Goal: Task Accomplishment & Management: Manage account settings

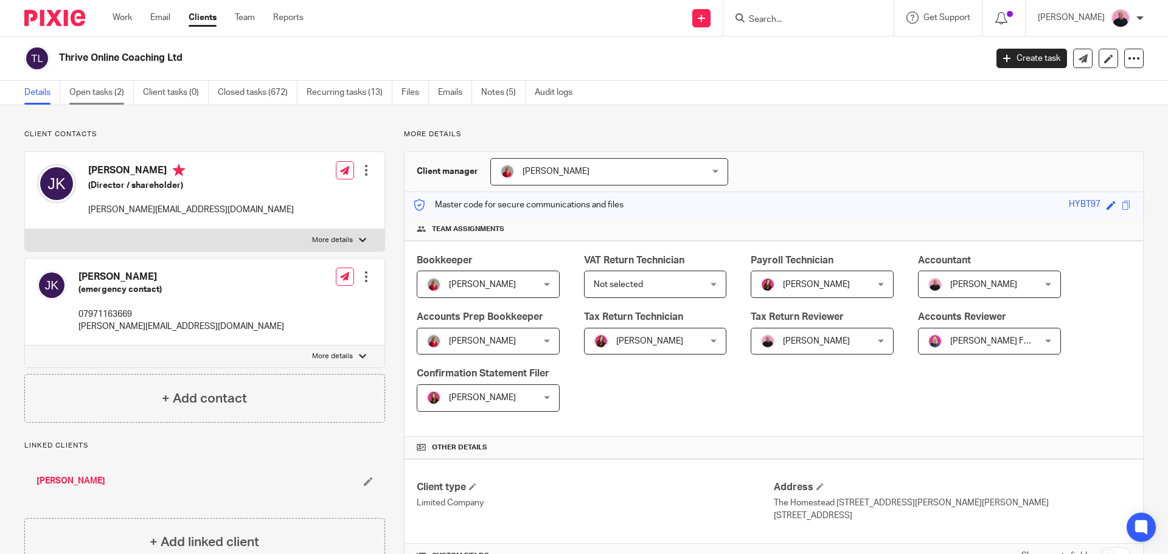
click at [100, 91] on link "Open tasks (2)" at bounding box center [101, 93] width 64 height 24
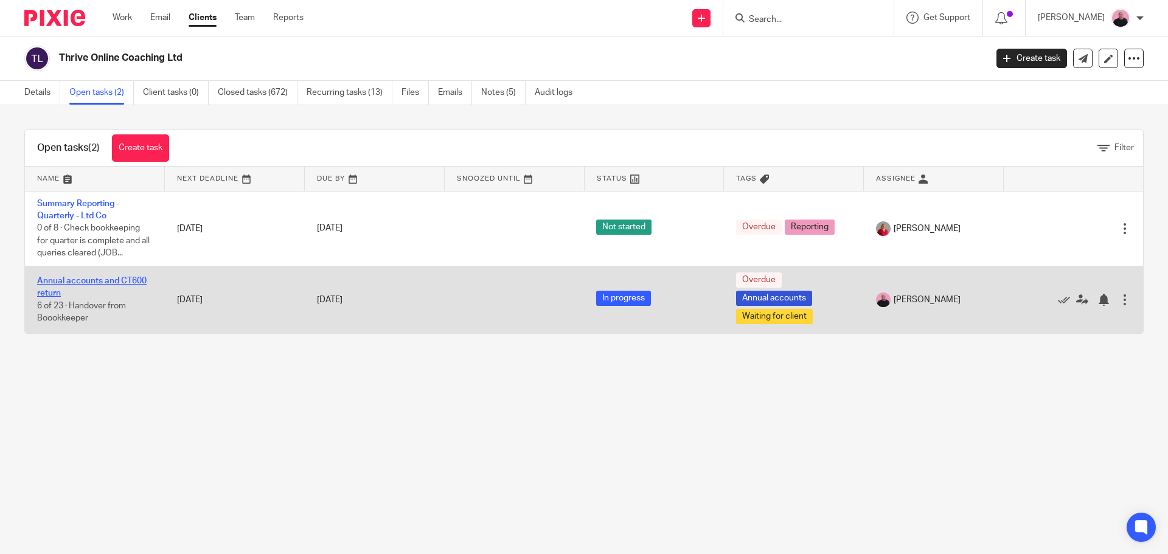
click at [72, 282] on link "Annual accounts and CT600 return" at bounding box center [91, 287] width 109 height 21
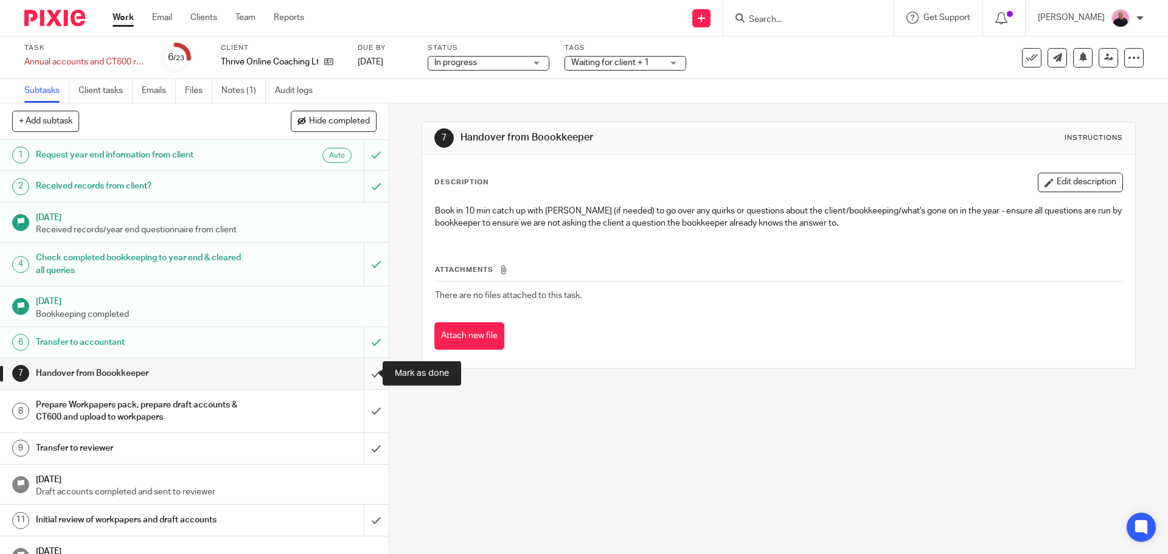
click at [359, 377] on input "submit" at bounding box center [194, 373] width 389 height 30
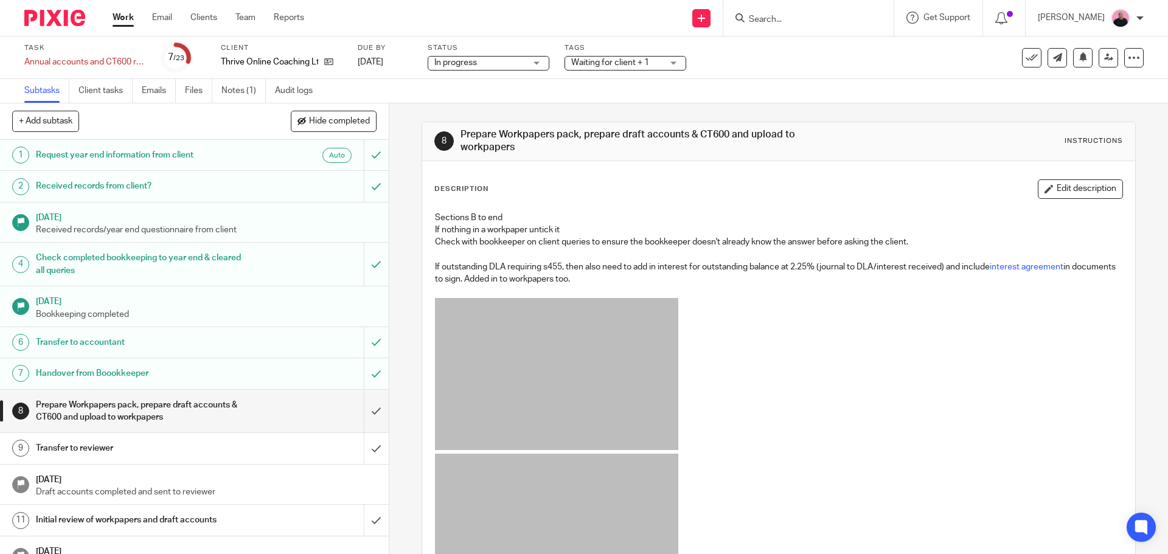
click at [676, 63] on div "Waiting for client + 1" at bounding box center [625, 63] width 122 height 15
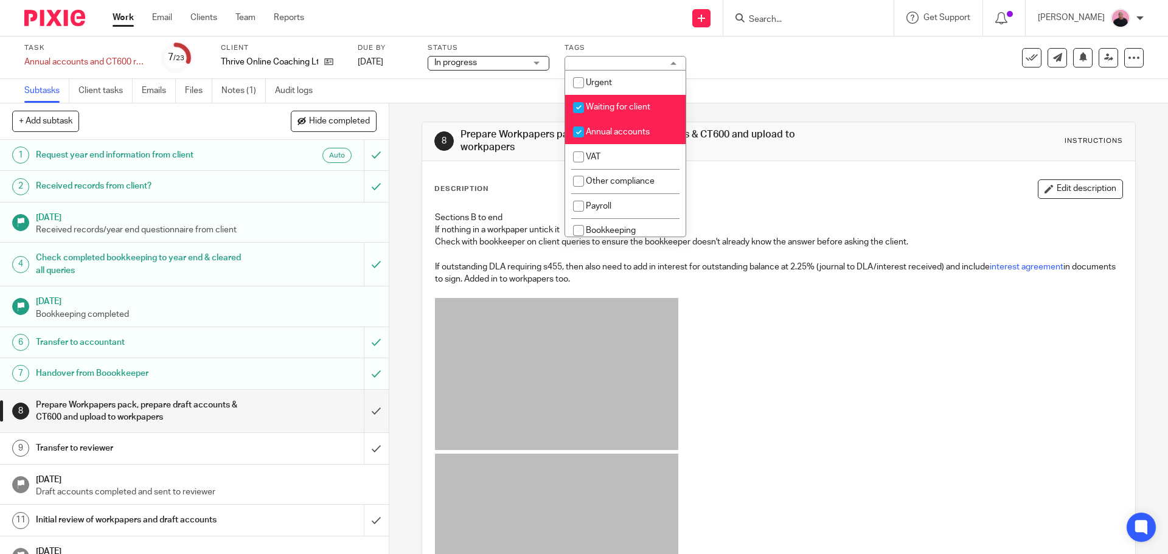
click at [580, 107] on input "checkbox" at bounding box center [578, 107] width 23 height 23
checkbox input "false"
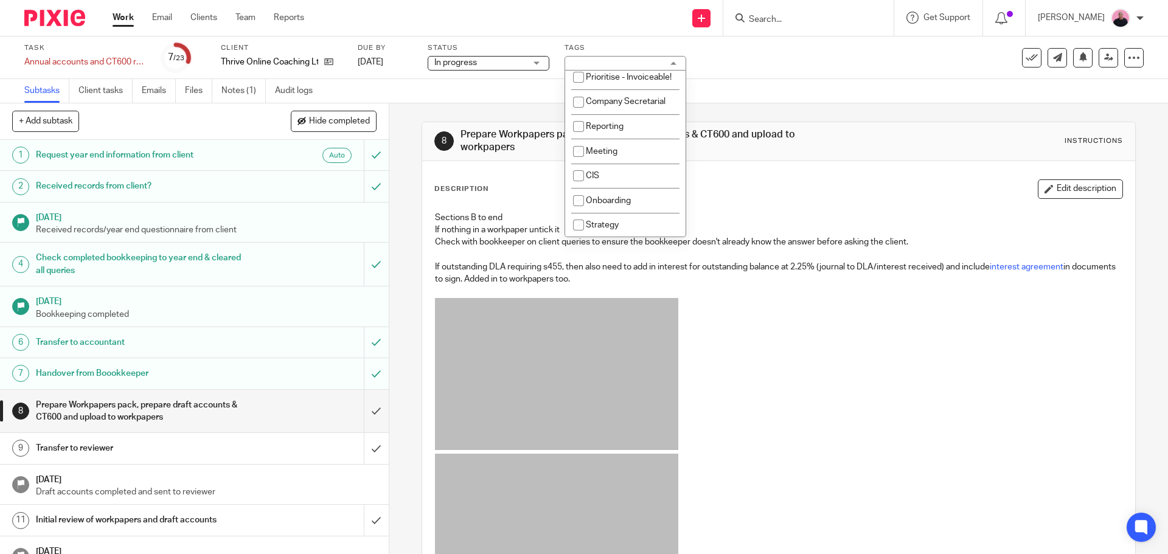
scroll to position [464, 0]
click at [847, 405] on p at bounding box center [778, 376] width 687 height 156
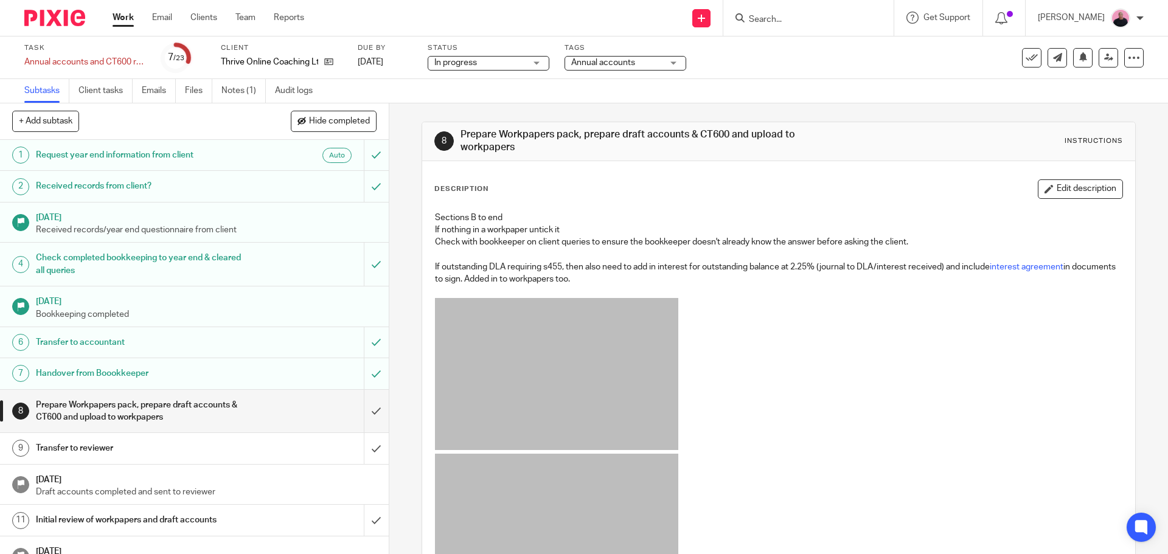
scroll to position [182, 0]
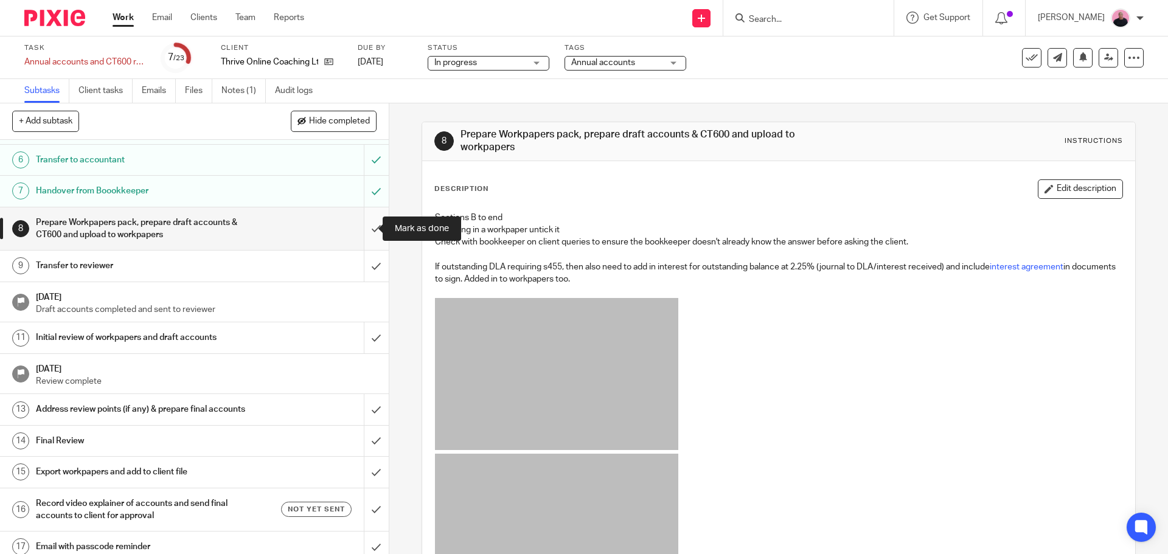
click at [364, 232] on input "submit" at bounding box center [194, 228] width 389 height 43
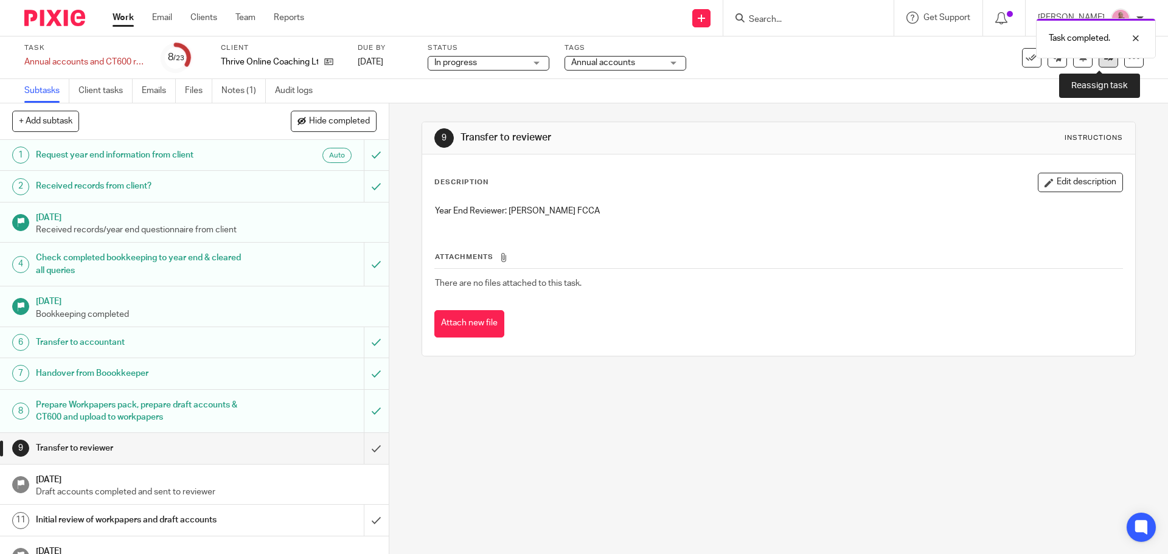
click at [1104, 58] on icon at bounding box center [1108, 57] width 9 height 9
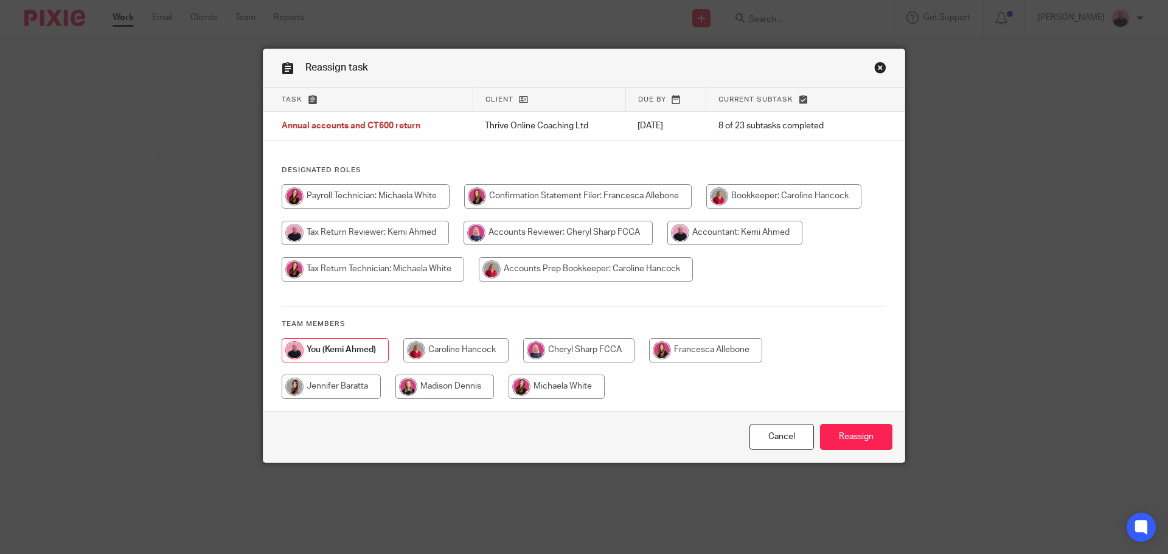
click at [563, 352] on input "radio" at bounding box center [578, 350] width 111 height 24
radio input "true"
click at [847, 438] on input "Reassign" at bounding box center [856, 437] width 72 height 26
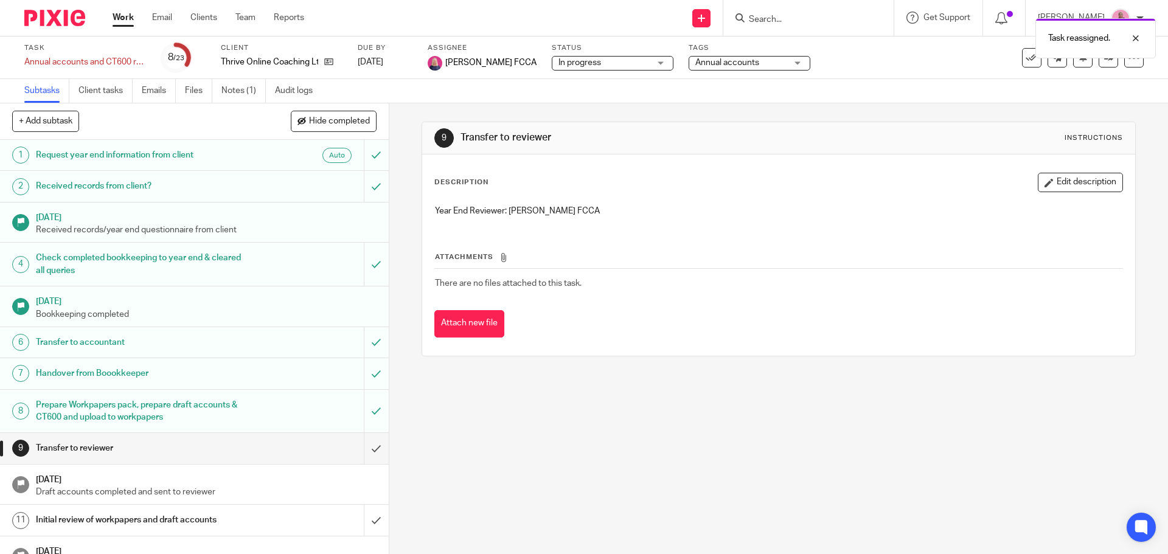
click at [122, 12] on link "Work" at bounding box center [123, 18] width 21 height 12
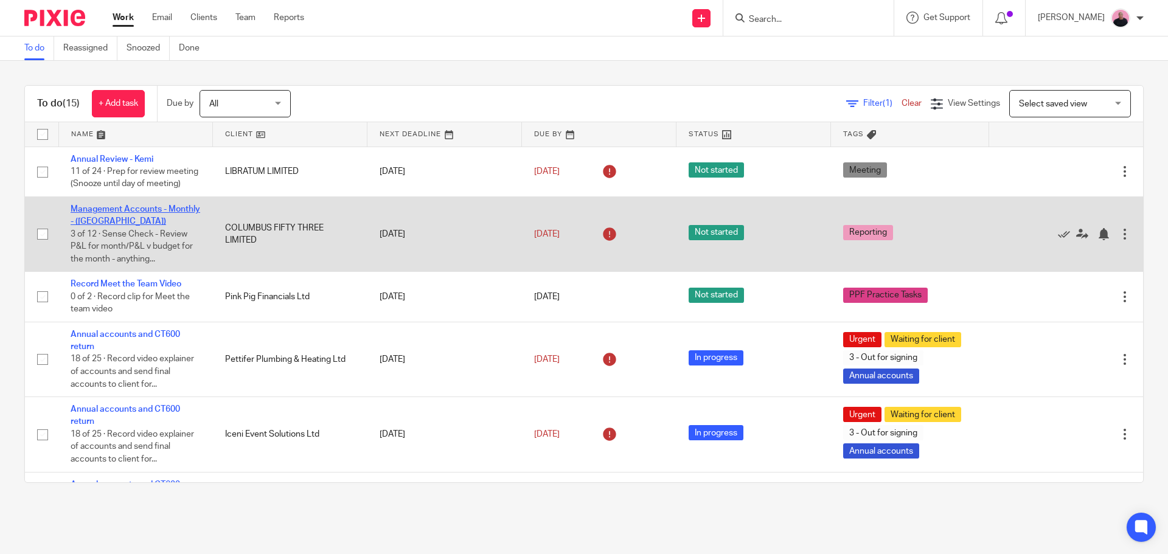
click at [106, 220] on link "Management Accounts - Monthly - ([GEOGRAPHIC_DATA])" at bounding box center [136, 215] width 130 height 21
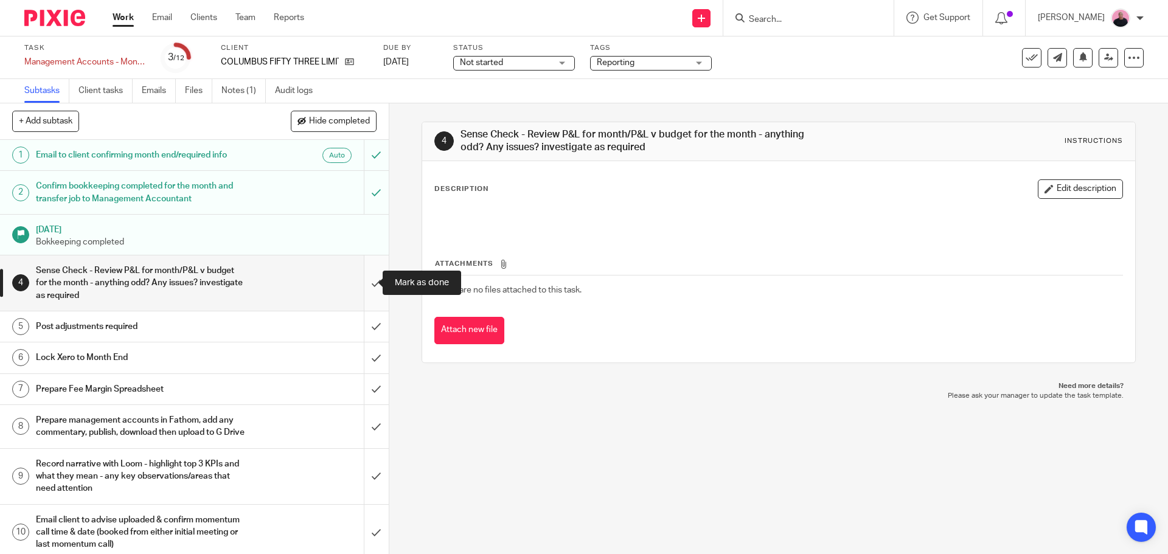
click at [363, 277] on input "submit" at bounding box center [194, 282] width 389 height 55
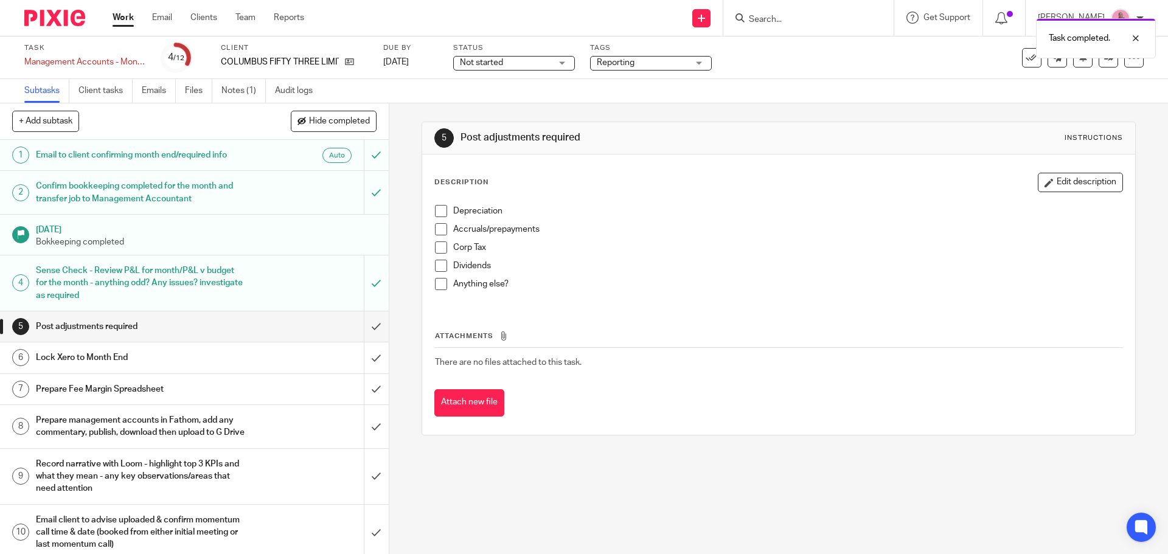
click at [439, 205] on span at bounding box center [441, 211] width 12 height 12
drag, startPoint x: 440, startPoint y: 229, endPoint x: 440, endPoint y: 241, distance: 12.8
click at [439, 229] on span at bounding box center [441, 229] width 12 height 12
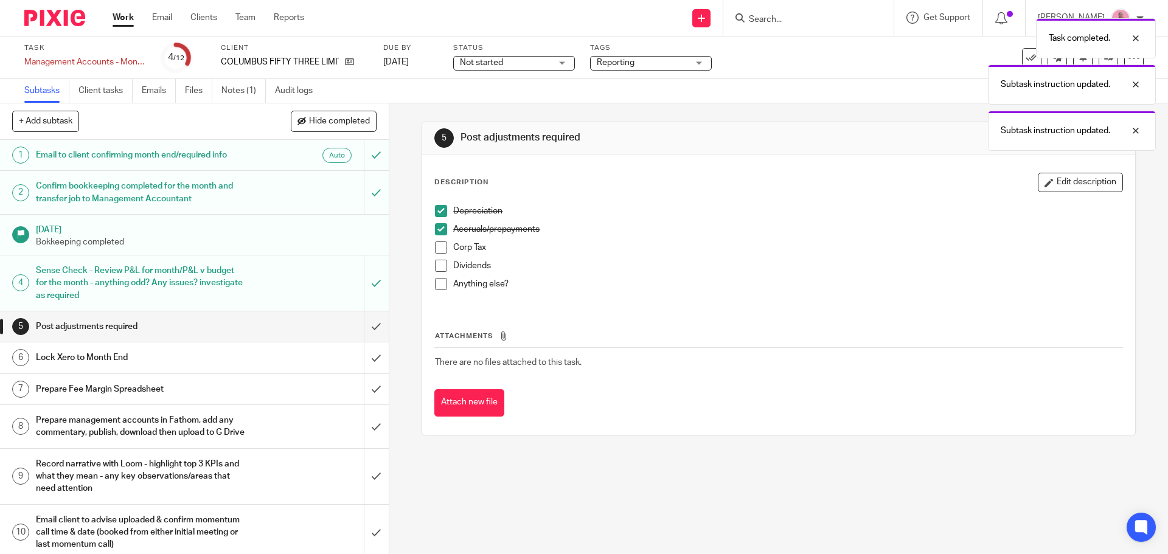
click at [440, 252] on span at bounding box center [441, 247] width 12 height 12
click at [442, 268] on span at bounding box center [441, 266] width 12 height 12
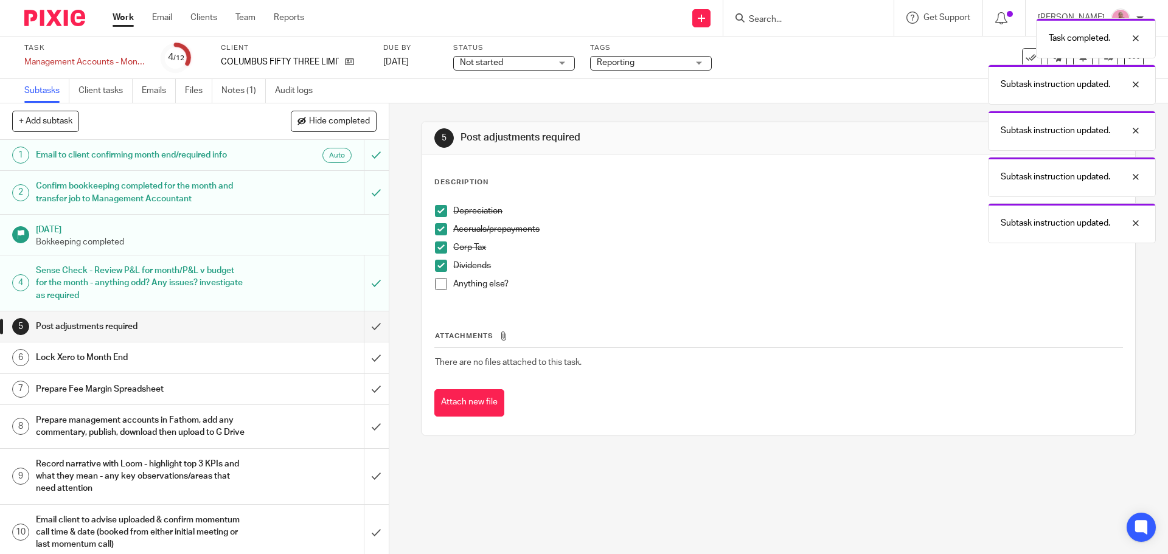
click at [442, 285] on span at bounding box center [441, 284] width 12 height 12
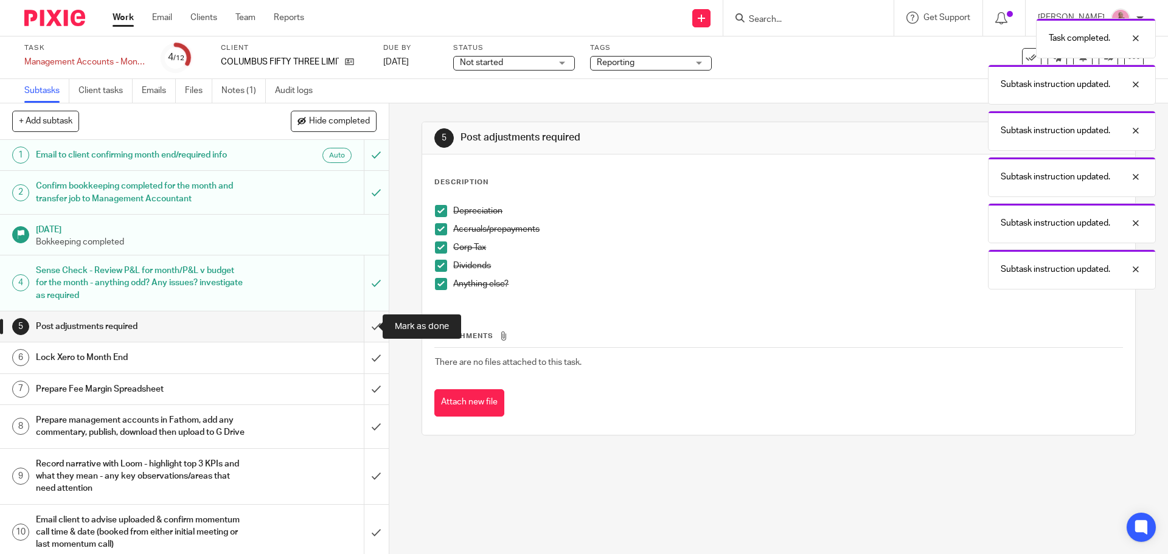
click at [364, 328] on input "submit" at bounding box center [194, 326] width 389 height 30
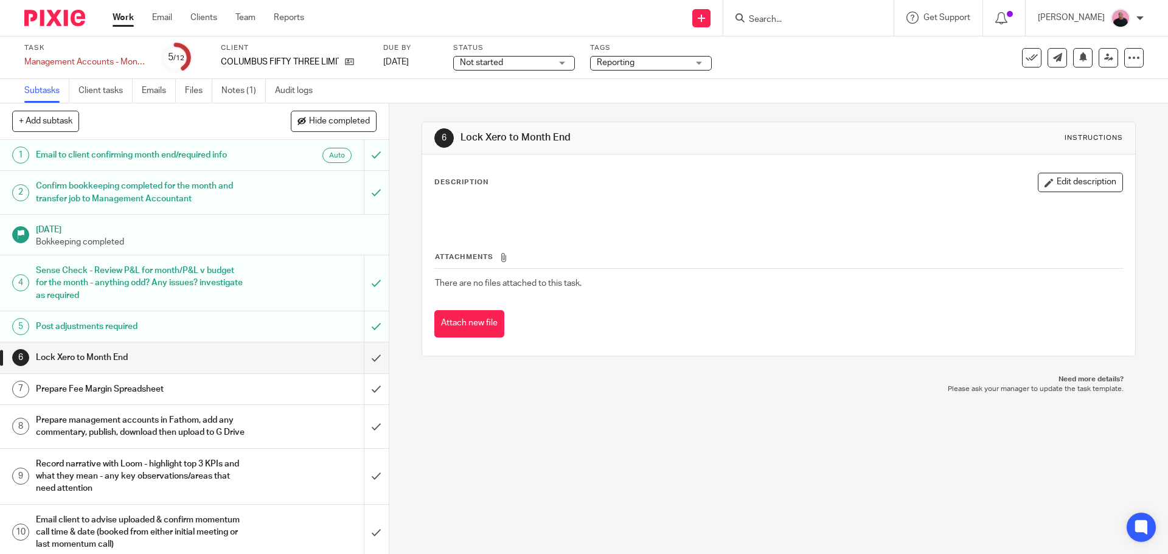
click at [130, 18] on link "Work" at bounding box center [123, 18] width 21 height 12
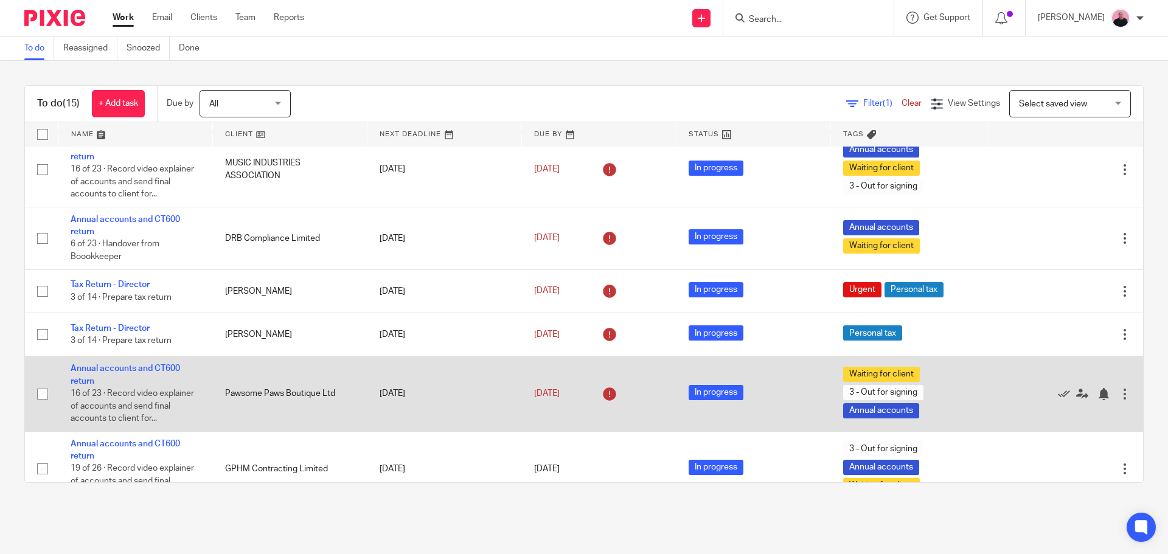
scroll to position [530, 0]
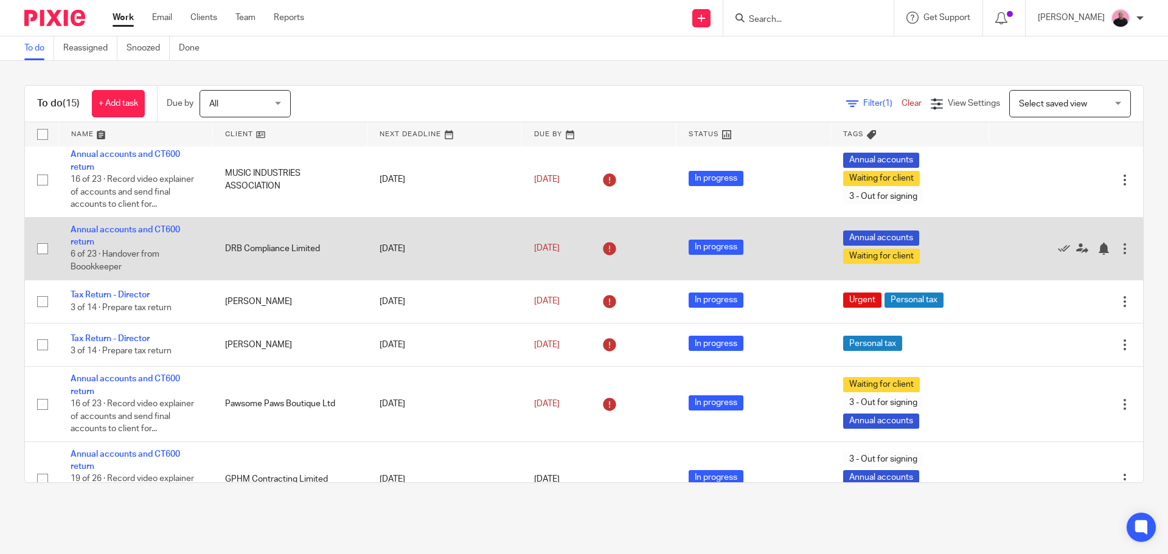
click at [122, 234] on td "Annual accounts and CT600 return 6 of 23 · Handover from Boookkeeper" at bounding box center [135, 248] width 155 height 63
click at [124, 243] on link "Annual accounts and CT600 return" at bounding box center [125, 236] width 109 height 21
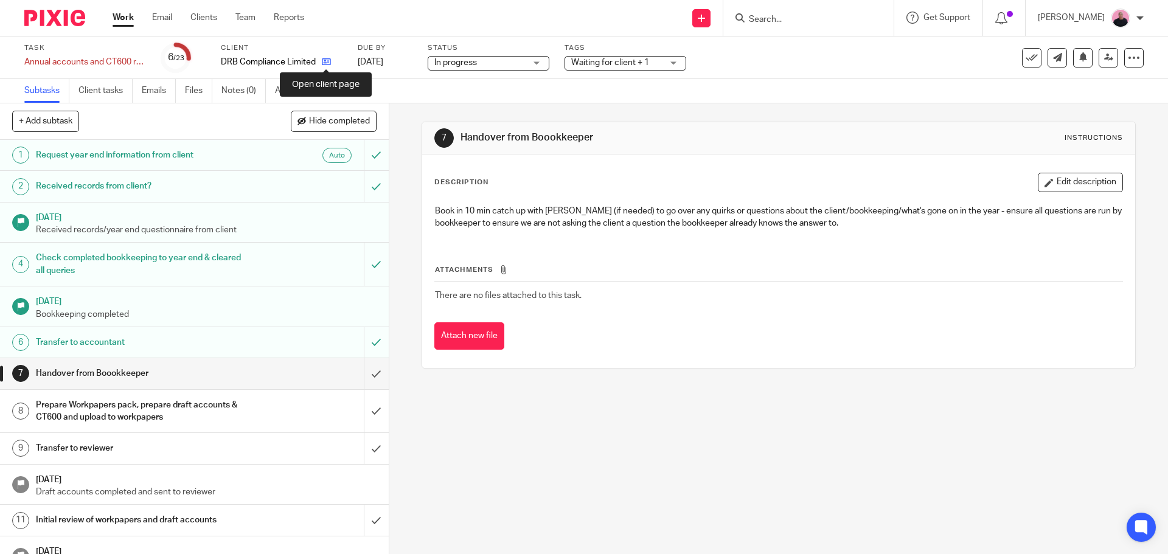
click at [325, 63] on icon at bounding box center [326, 61] width 9 height 9
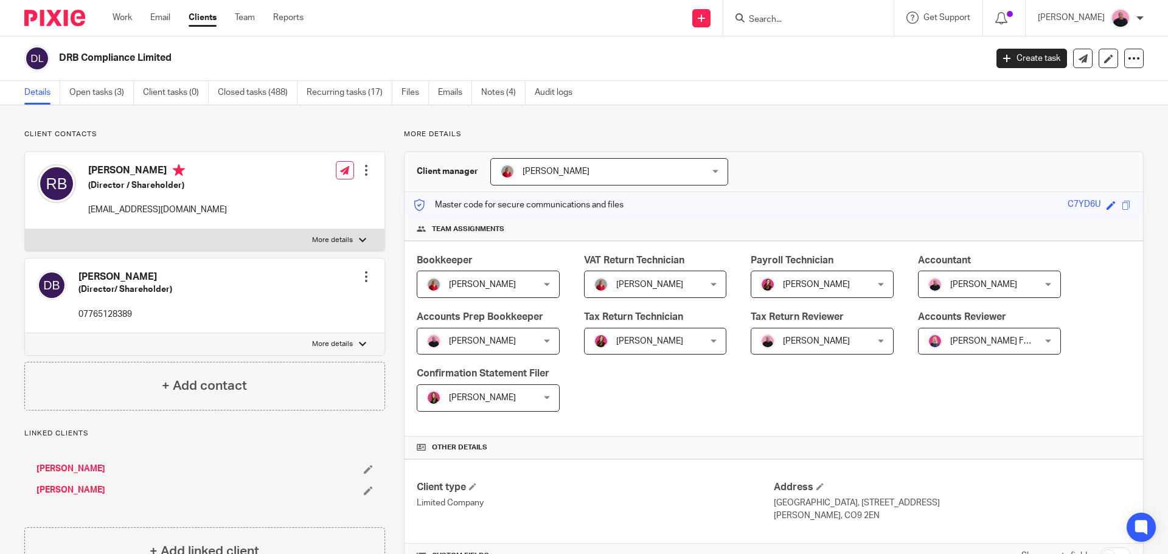
drag, startPoint x: 61, startPoint y: 56, endPoint x: 177, endPoint y: 54, distance: 116.2
click at [177, 54] on div "DRB Compliance Limited" at bounding box center [501, 59] width 954 height 26
copy div "DRB Compliance Limited"
click at [818, 19] on input "Search" at bounding box center [802, 20] width 109 height 11
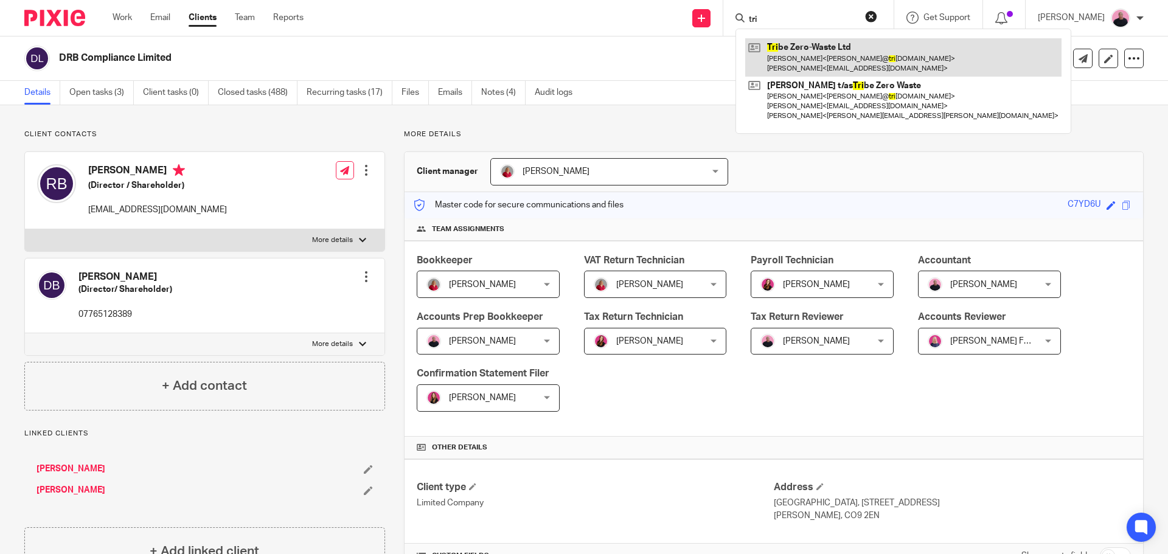
type input "tri"
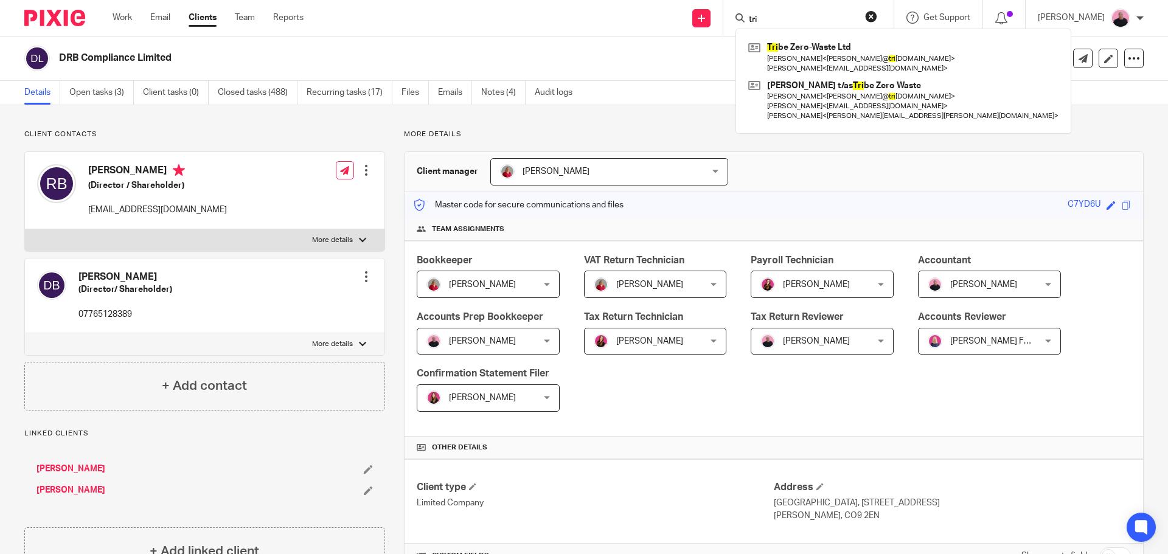
click at [877, 18] on button "reset" at bounding box center [871, 16] width 12 height 12
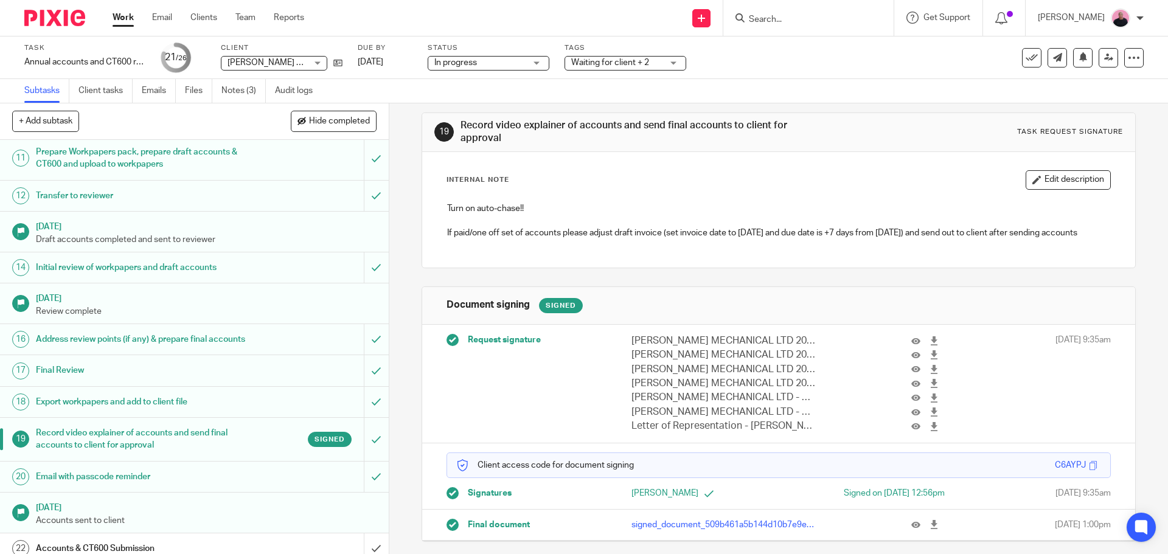
scroll to position [603, 0]
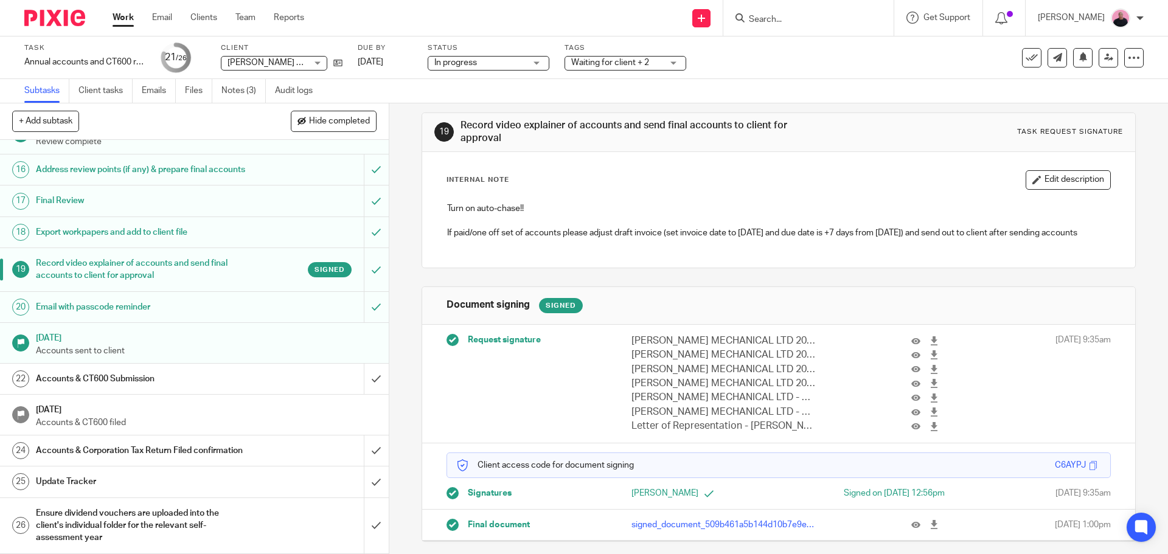
click at [250, 370] on div "Accounts & CT600 Submission" at bounding box center [194, 379] width 316 height 18
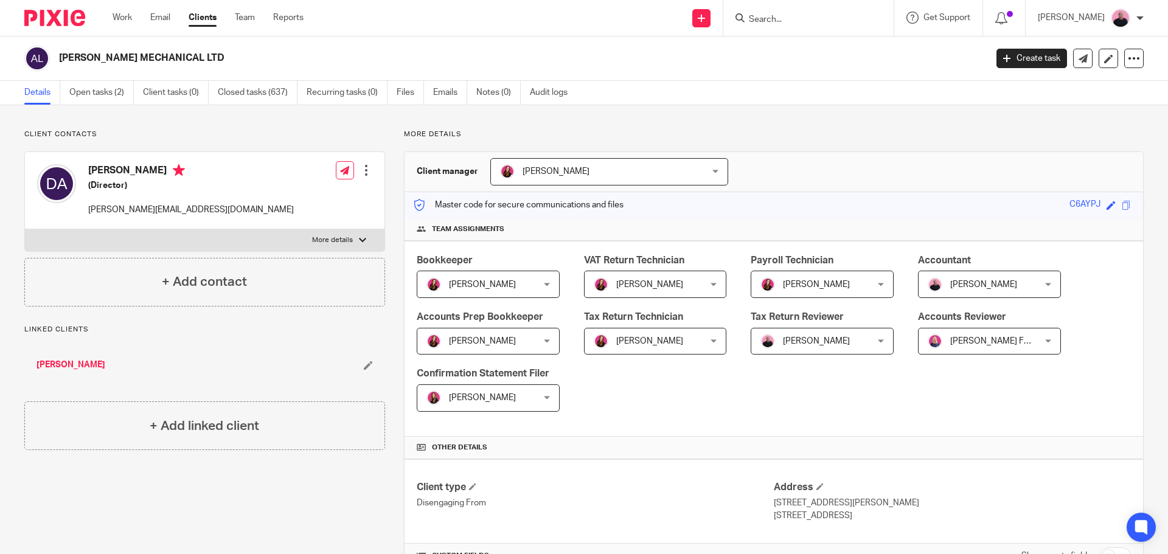
scroll to position [304, 0]
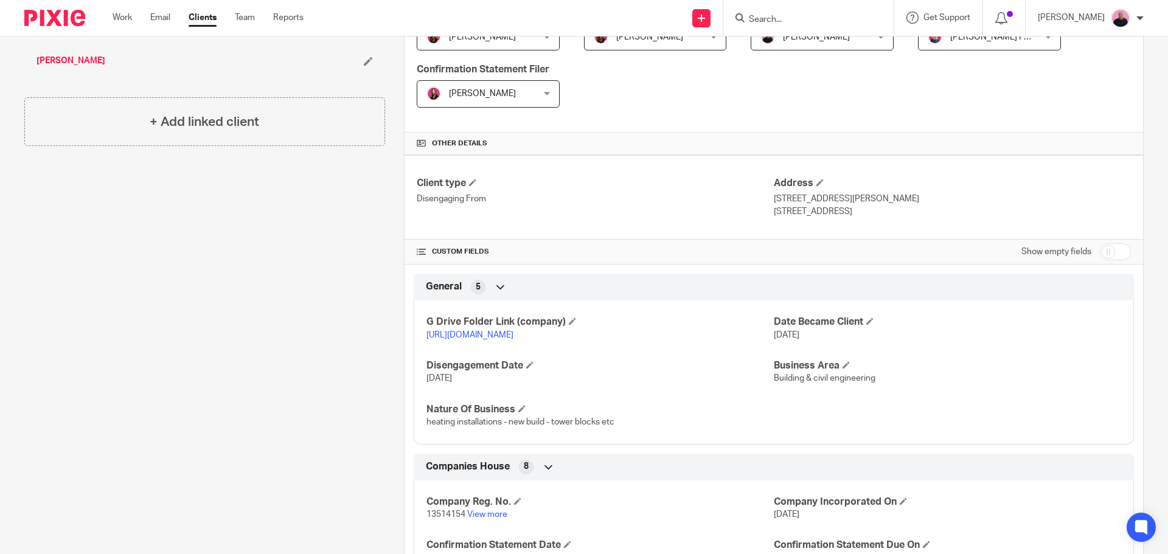
click at [513, 338] on link "[URL][DOMAIN_NAME]" at bounding box center [469, 335] width 87 height 9
click at [1113, 250] on input "checkbox" at bounding box center [1115, 251] width 31 height 17
checkbox input "true"
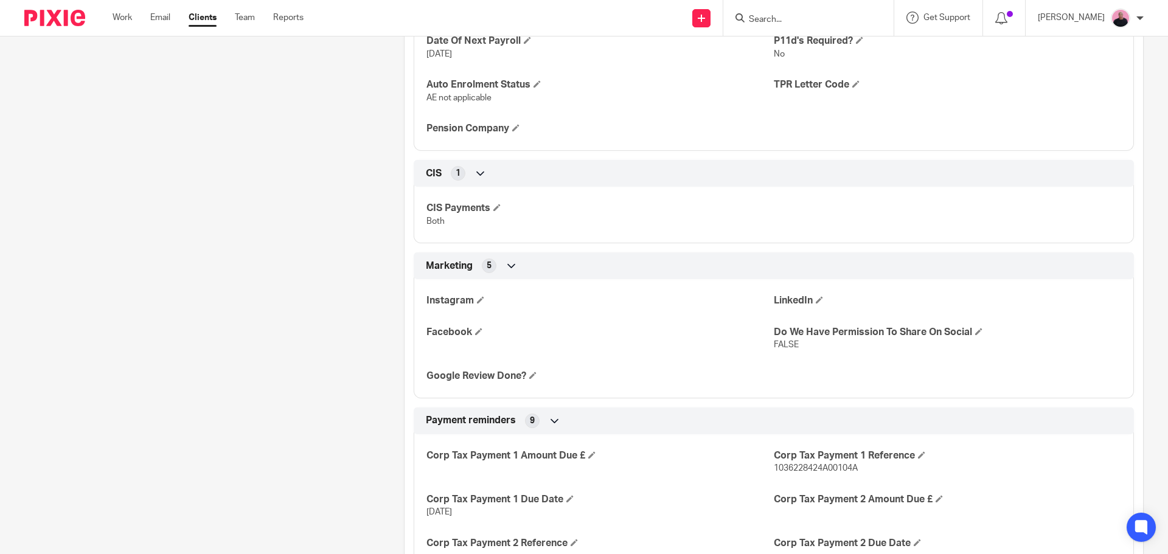
scroll to position [2129, 0]
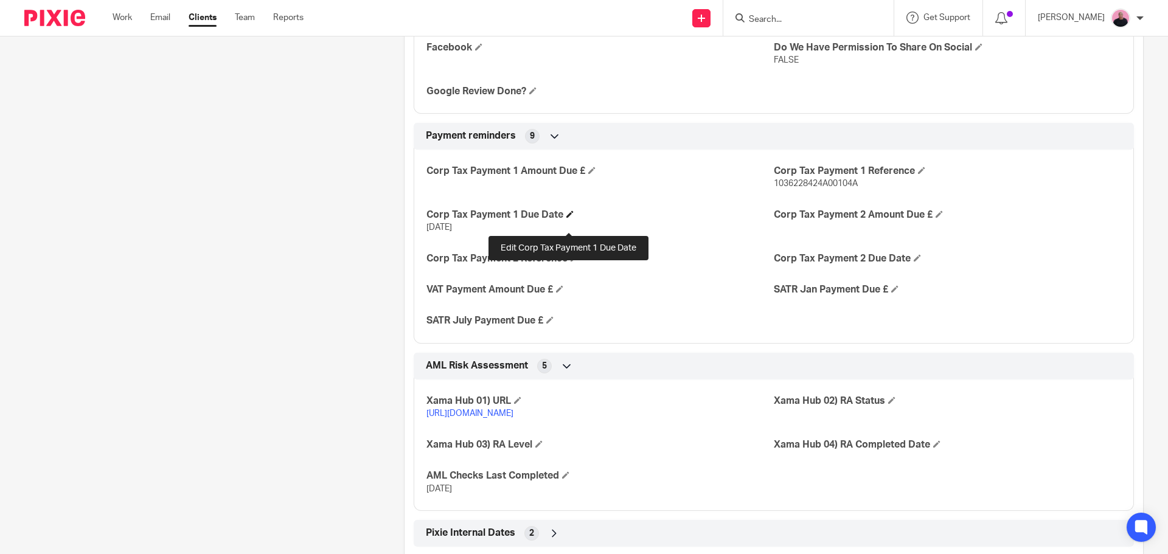
click at [566, 218] on span at bounding box center [569, 213] width 7 height 7
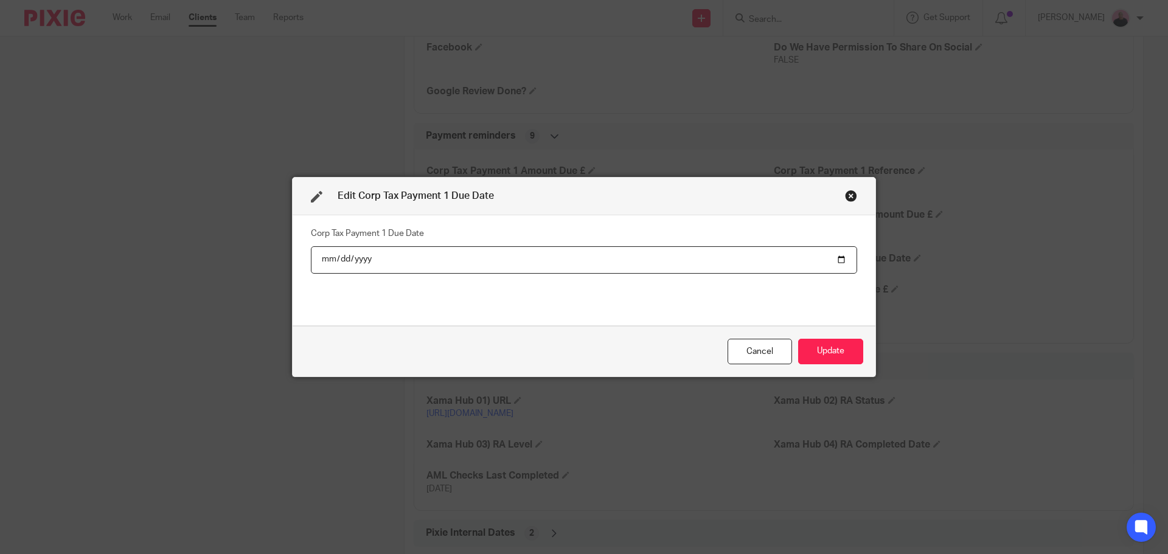
click at [367, 259] on input "[DATE]" at bounding box center [584, 259] width 546 height 27
click at [362, 259] on input "[DATE]" at bounding box center [584, 259] width 546 height 27
type input "[DATE]"
click at [823, 348] on button "Update" at bounding box center [830, 352] width 65 height 26
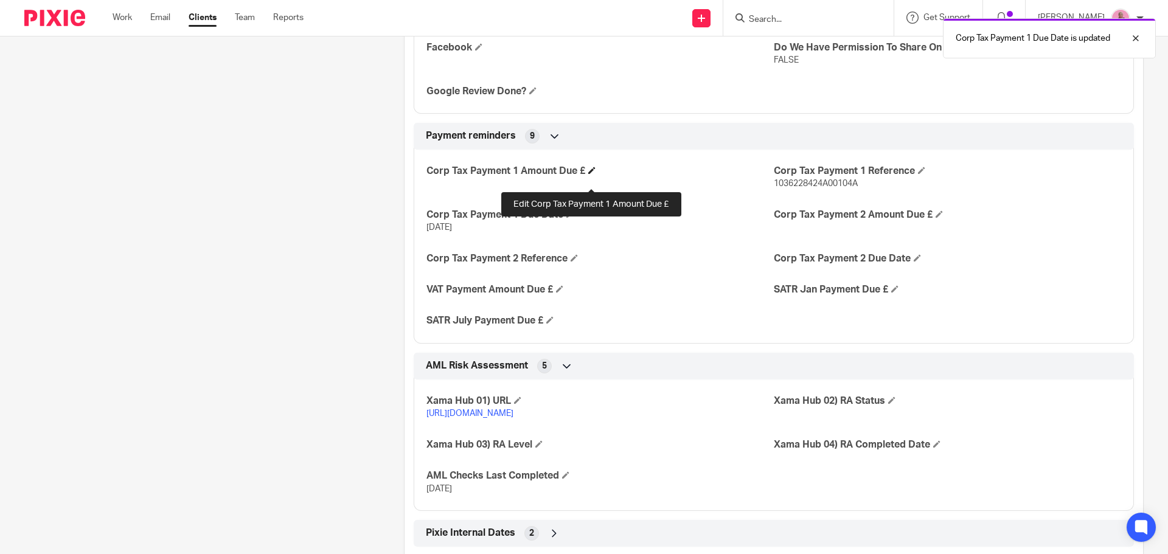
click at [589, 174] on span at bounding box center [591, 170] width 7 height 7
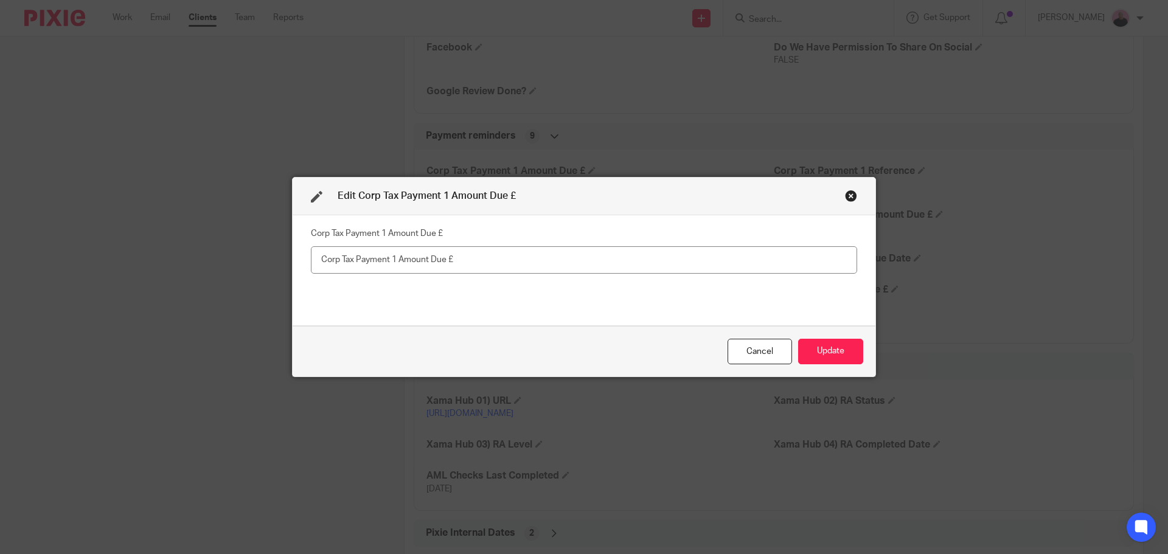
click at [476, 266] on input "text" at bounding box center [584, 259] width 546 height 27
type input "£6,615.23"
click at [844, 349] on button "Update" at bounding box center [830, 352] width 65 height 26
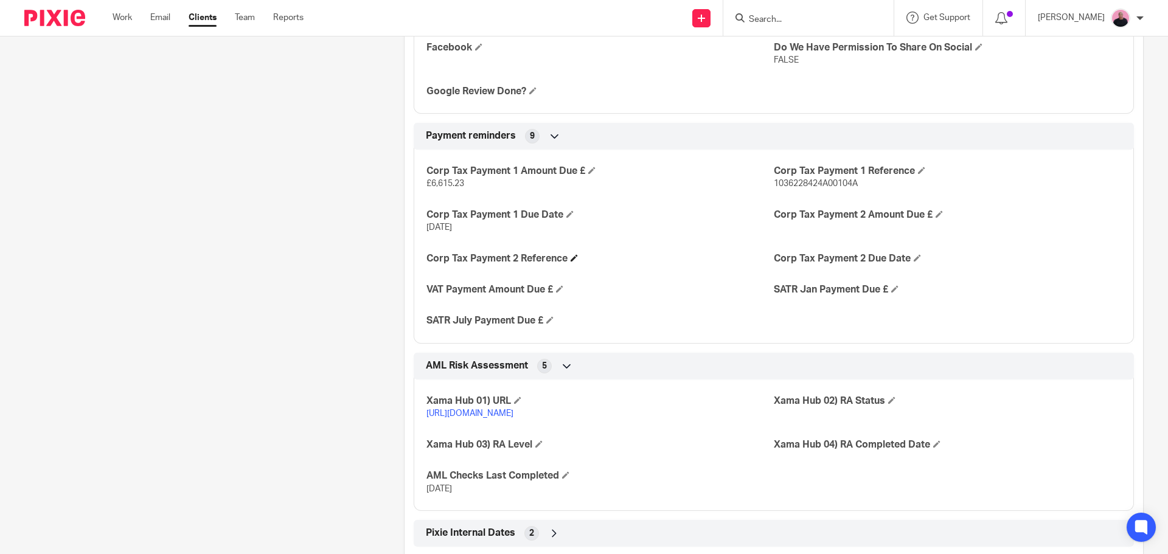
click at [568, 265] on h4 "Corp Tax Payment 2 Reference" at bounding box center [599, 258] width 347 height 13
click at [572, 262] on span at bounding box center [574, 257] width 7 height 7
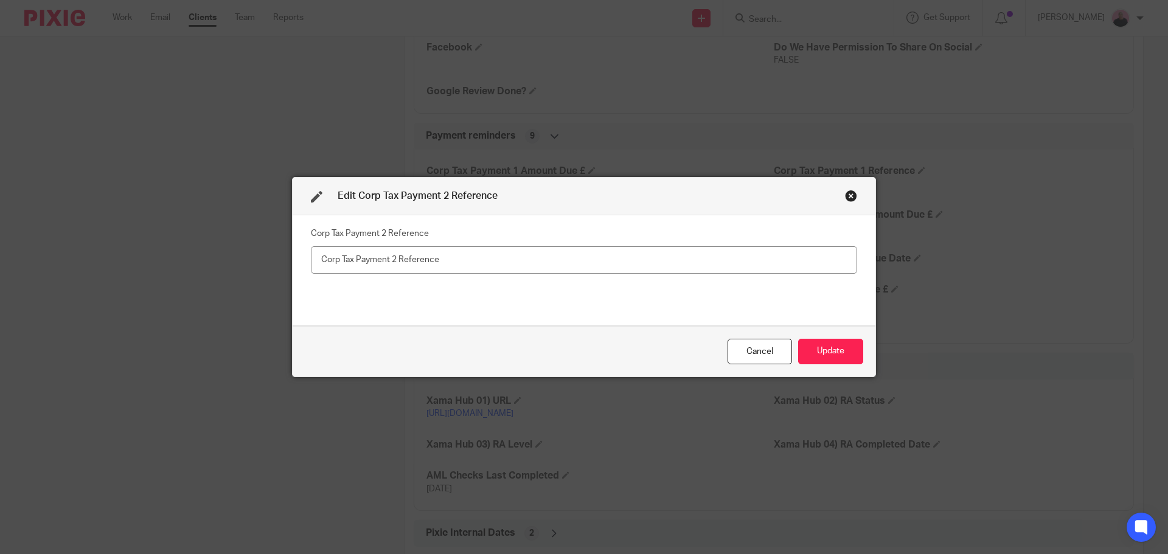
click at [496, 260] on input "text" at bounding box center [584, 259] width 546 height 27
type input "1036228424A00105A"
click at [824, 349] on button "Update" at bounding box center [830, 352] width 65 height 26
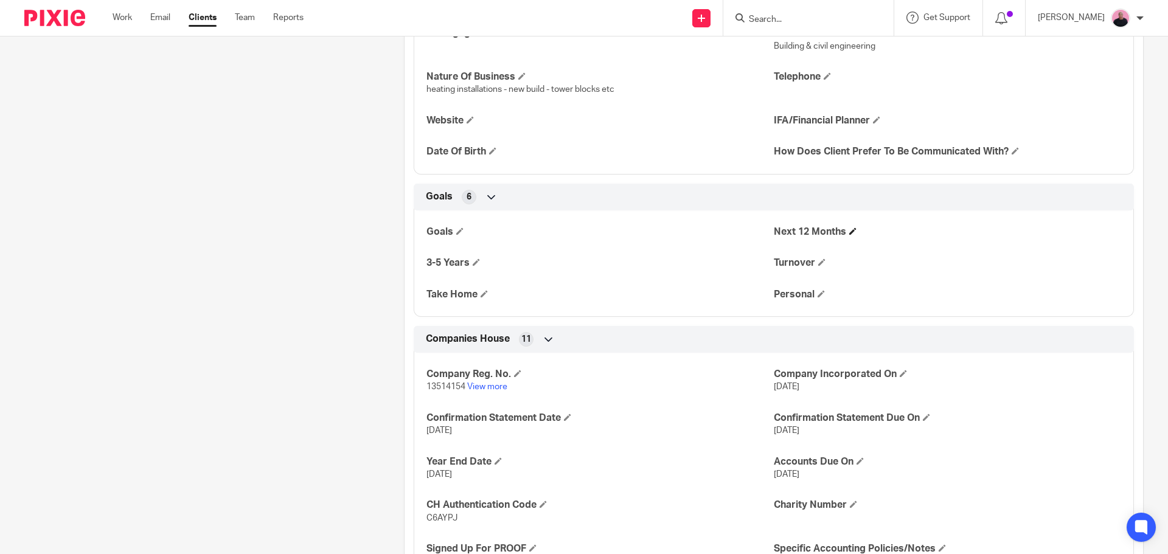
scroll to position [365, 0]
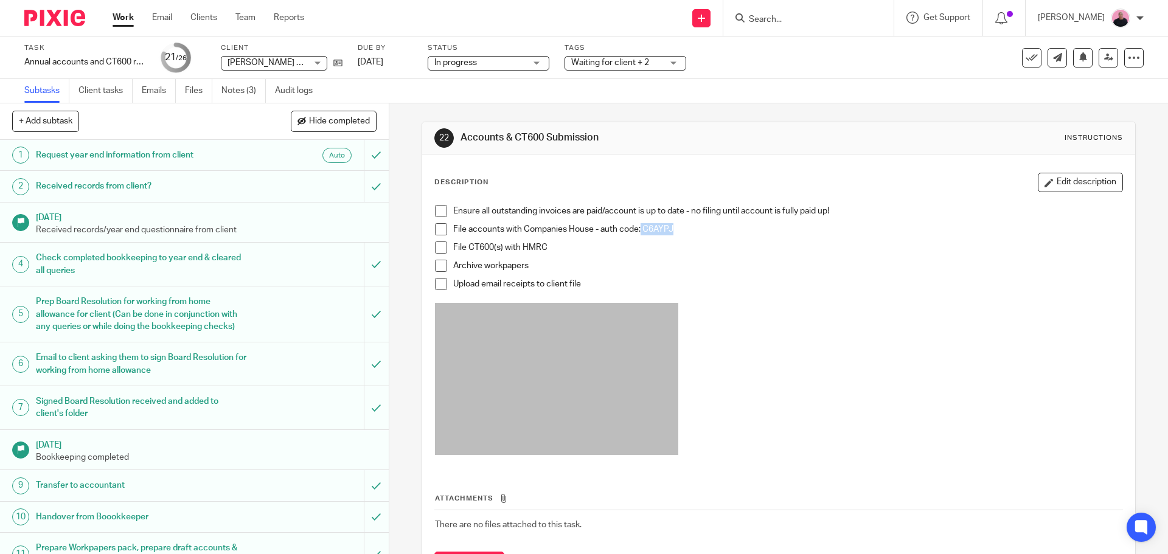
drag, startPoint x: 638, startPoint y: 227, endPoint x: 672, endPoint y: 228, distance: 34.1
click at [672, 228] on p "File accounts with Companies House - auth code: C6AYPJ" at bounding box center [787, 229] width 669 height 12
copy p "C6AYPJ"
click at [435, 209] on span at bounding box center [441, 211] width 12 height 12
click at [435, 227] on span at bounding box center [441, 229] width 12 height 12
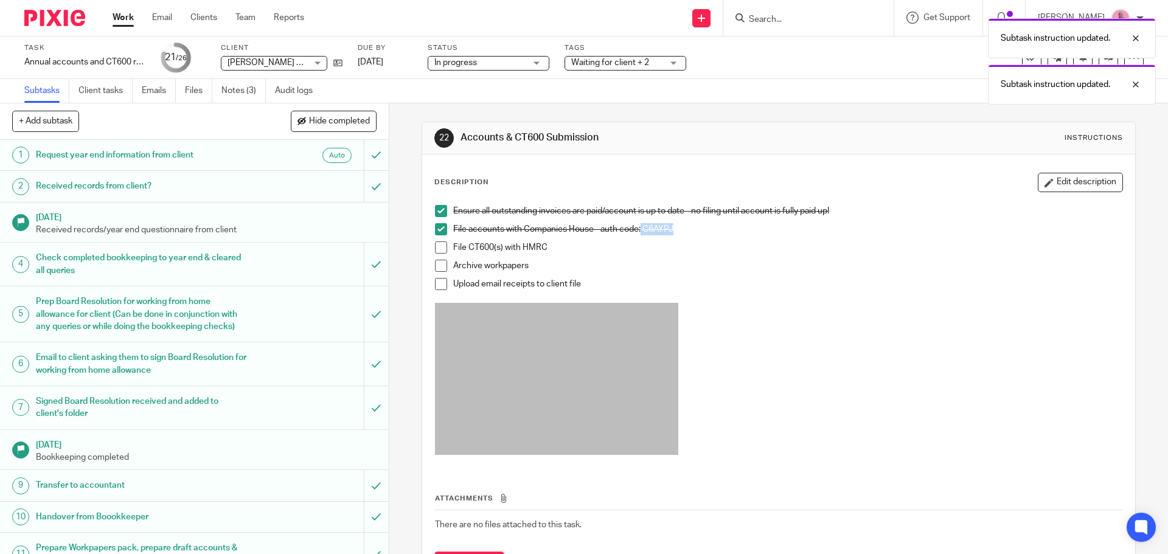
drag, startPoint x: 437, startPoint y: 246, endPoint x: 436, endPoint y: 265, distance: 18.9
click at [437, 247] on span at bounding box center [441, 247] width 12 height 12
click at [435, 268] on span at bounding box center [441, 266] width 12 height 12
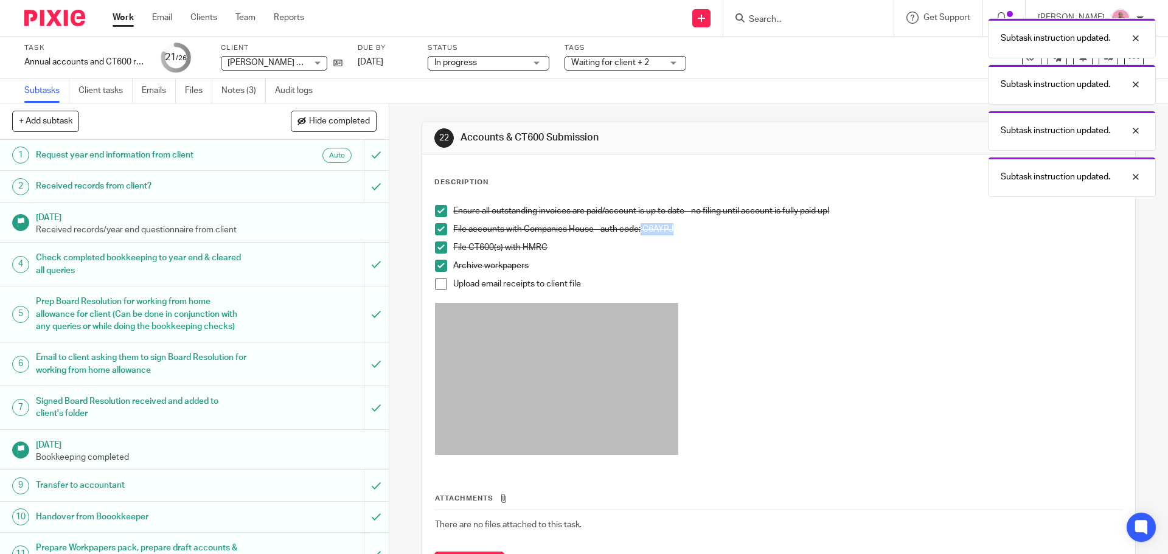
click at [439, 290] on li "Upload email receipts to client file" at bounding box center [778, 290] width 687 height 25
click at [436, 280] on span at bounding box center [441, 284] width 12 height 12
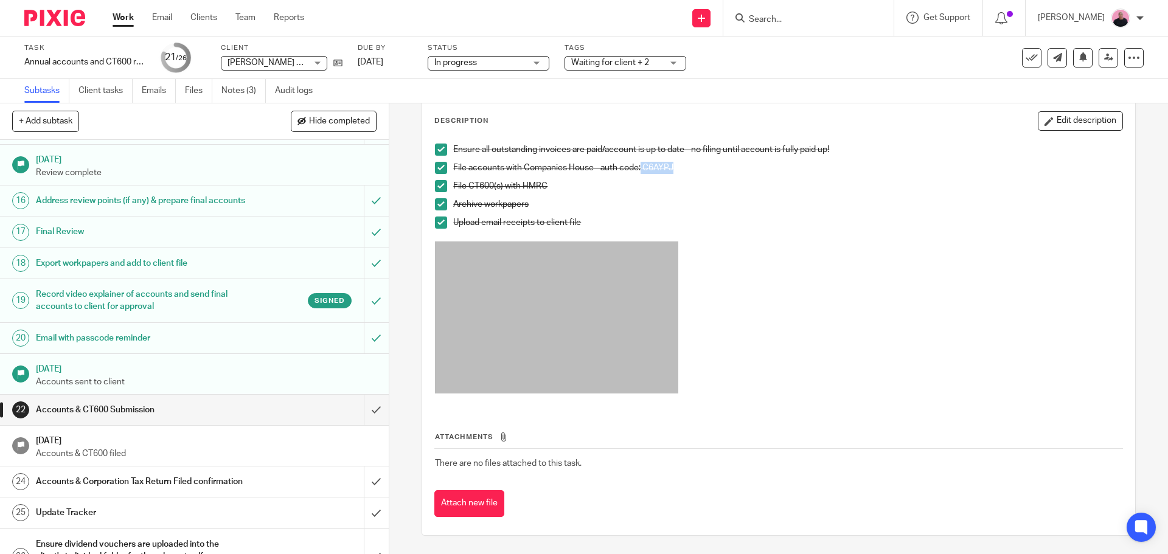
scroll to position [603, 0]
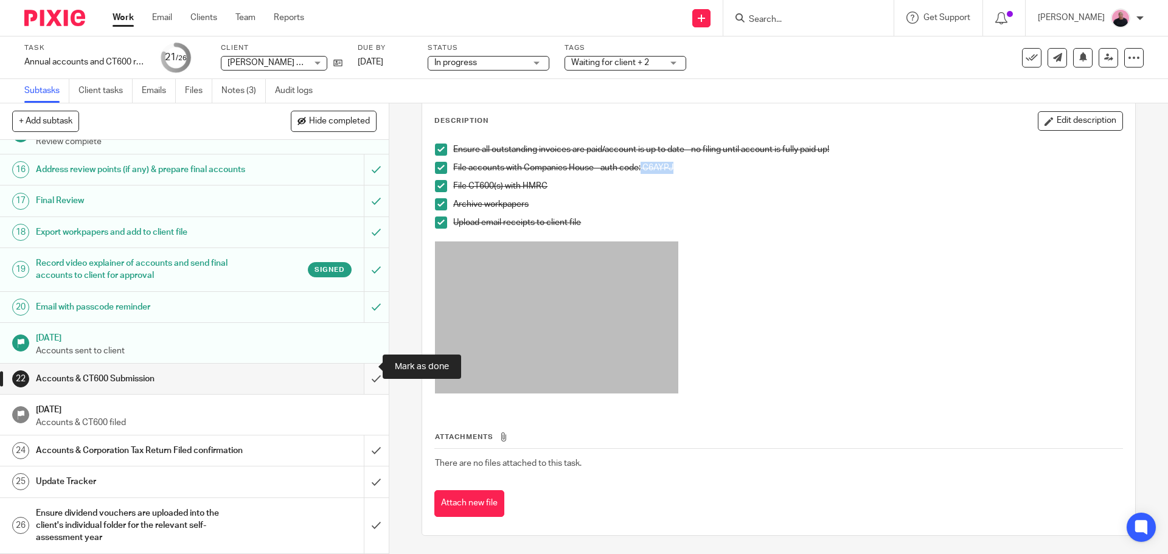
click at [364, 369] on input "submit" at bounding box center [194, 379] width 389 height 30
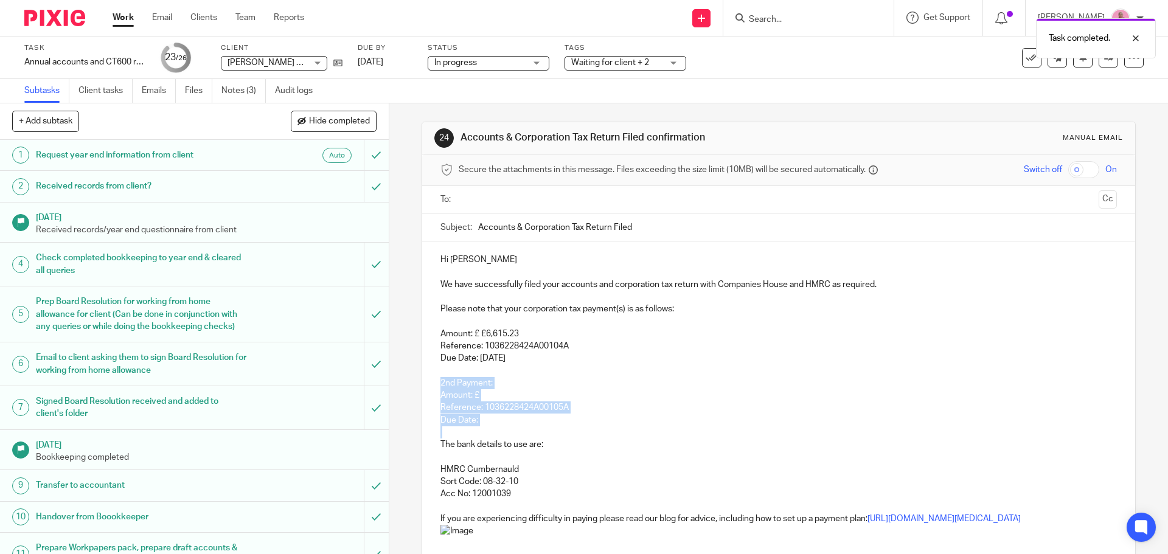
drag, startPoint x: 438, startPoint y: 377, endPoint x: 518, endPoint y: 432, distance: 97.4
click at [518, 432] on div "Hi [PERSON_NAME] We have successfully filed your accounts and corporation tax r…" at bounding box center [778, 499] width 712 height 517
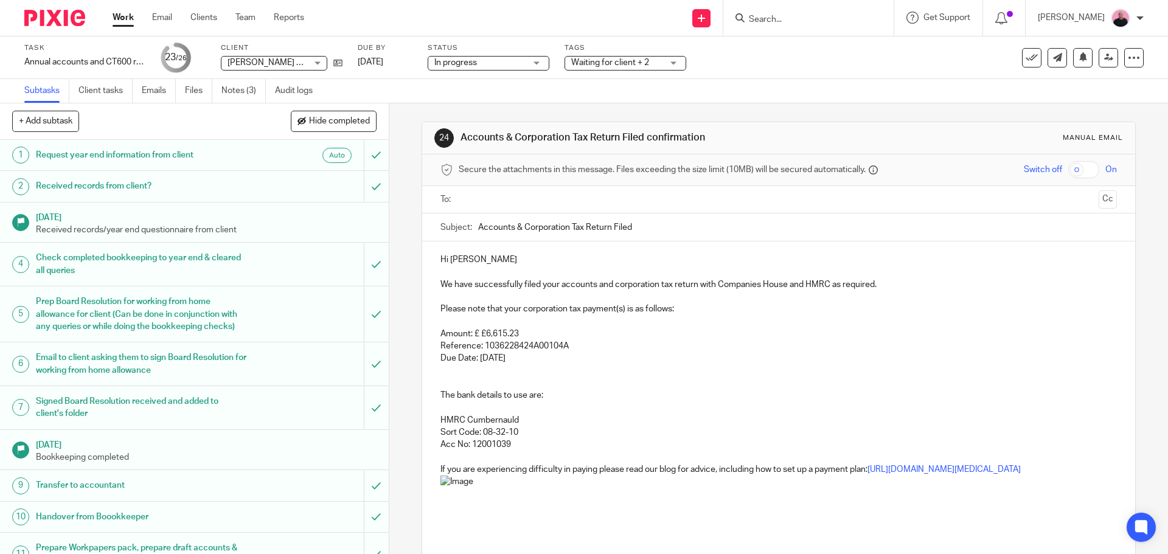
click at [619, 362] on p "Due Date: 1 May 2026" at bounding box center [778, 358] width 676 height 12
click at [515, 203] on input "text" at bounding box center [778, 200] width 630 height 14
click at [662, 387] on p at bounding box center [778, 379] width 676 height 25
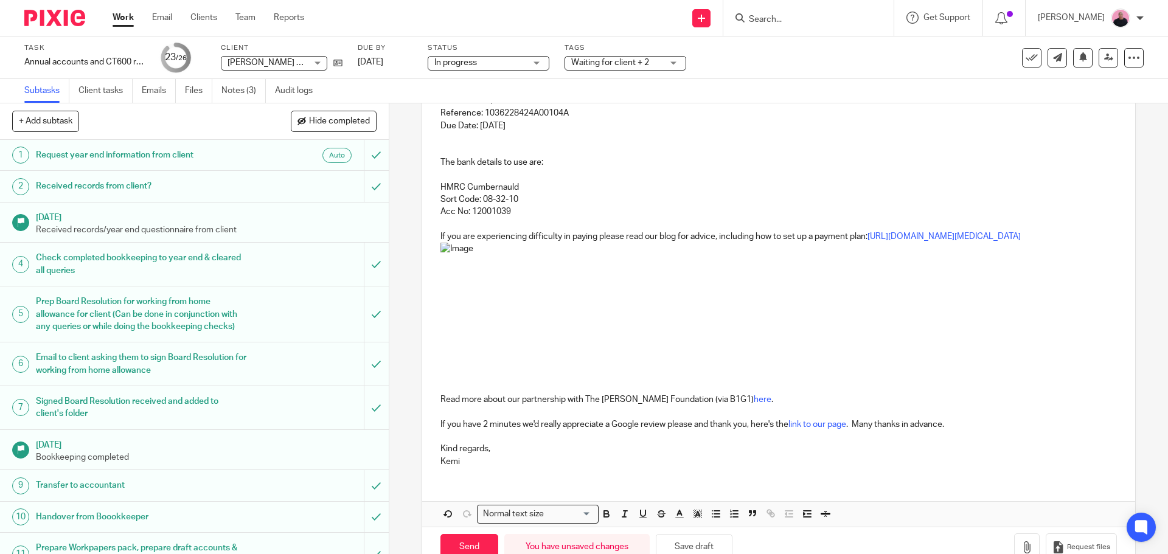
scroll to position [279, 0]
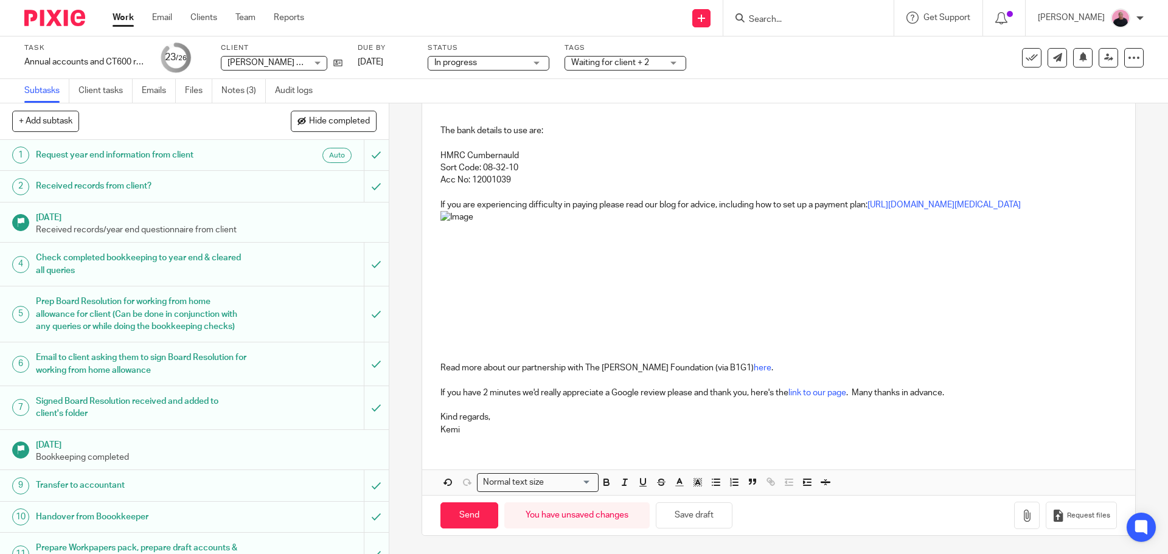
click at [673, 60] on div "Waiting for client + 2" at bounding box center [625, 63] width 122 height 15
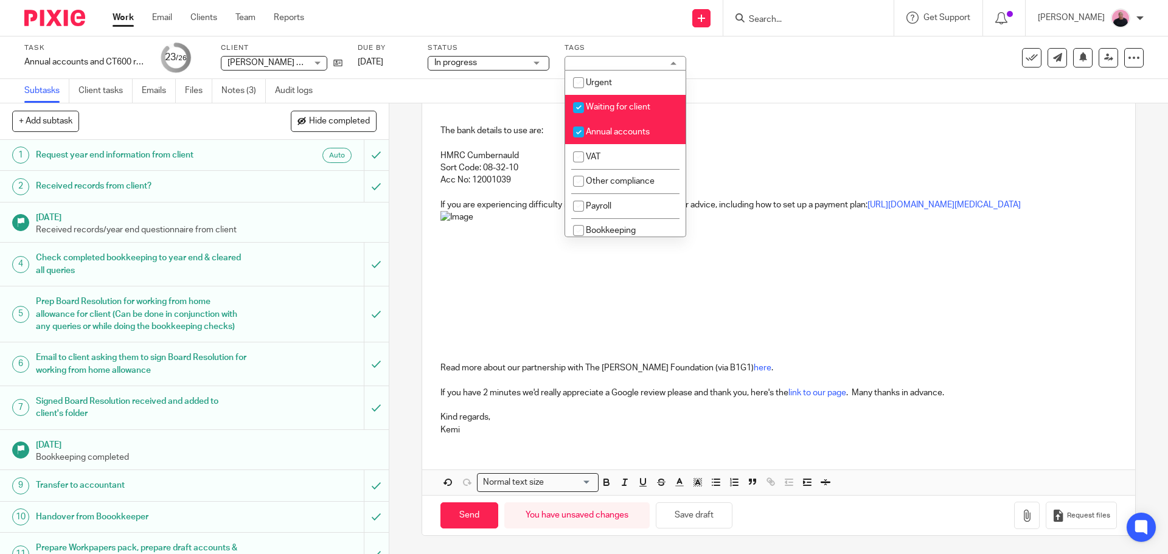
click at [579, 108] on input "checkbox" at bounding box center [578, 107] width 23 height 23
checkbox input "false"
click at [821, 287] on p at bounding box center [778, 286] width 676 height 151
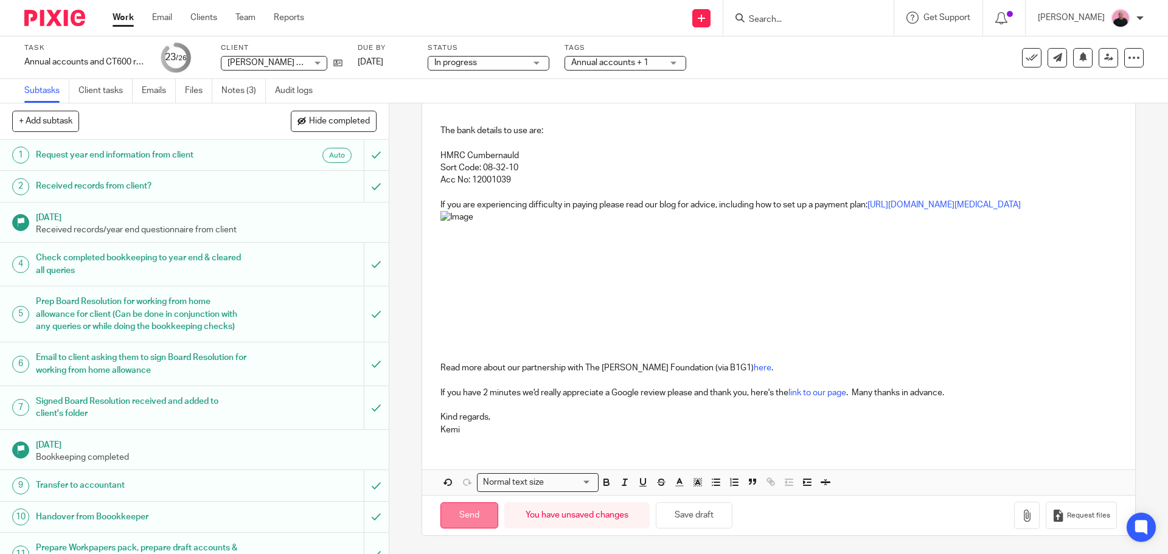
click at [473, 515] on input "Send" at bounding box center [469, 515] width 58 height 26
type input "Sent"
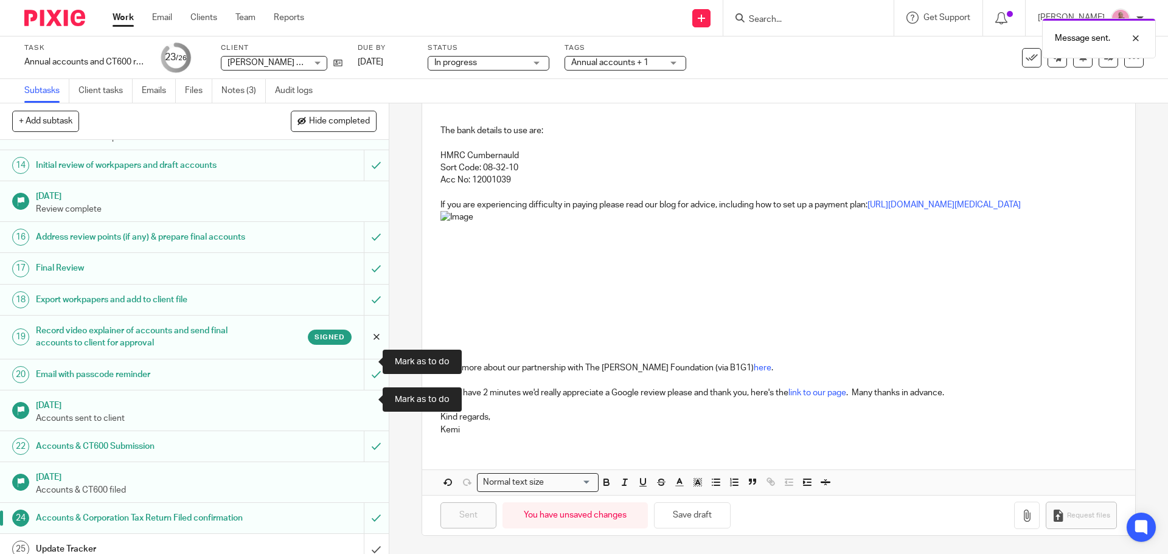
scroll to position [603, 0]
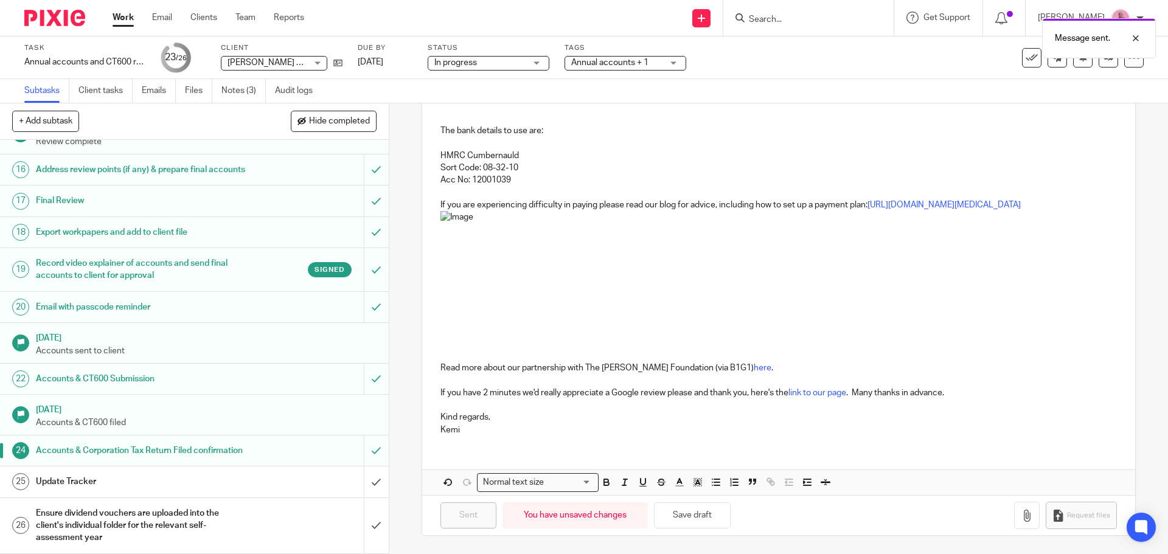
click at [244, 484] on div "Update Tracker" at bounding box center [194, 482] width 316 height 18
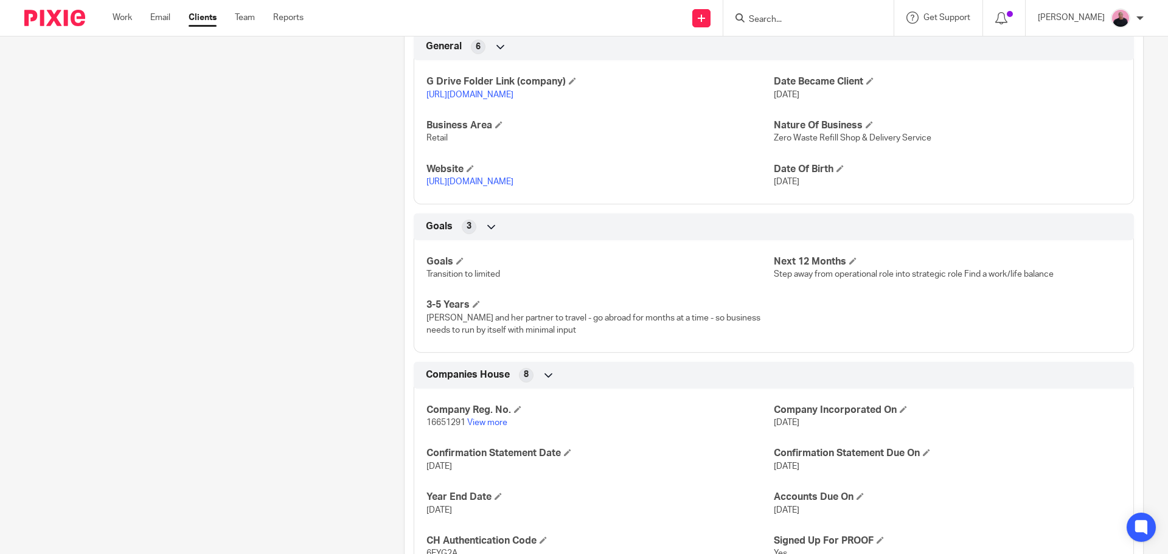
scroll to position [547, 0]
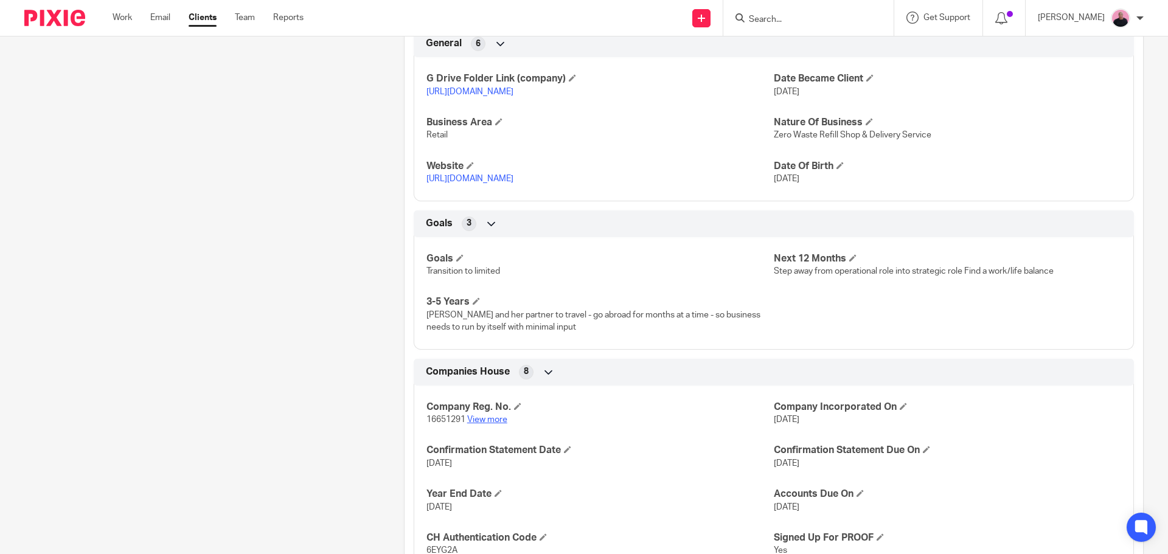
click at [485, 424] on link "View more" at bounding box center [487, 419] width 40 height 9
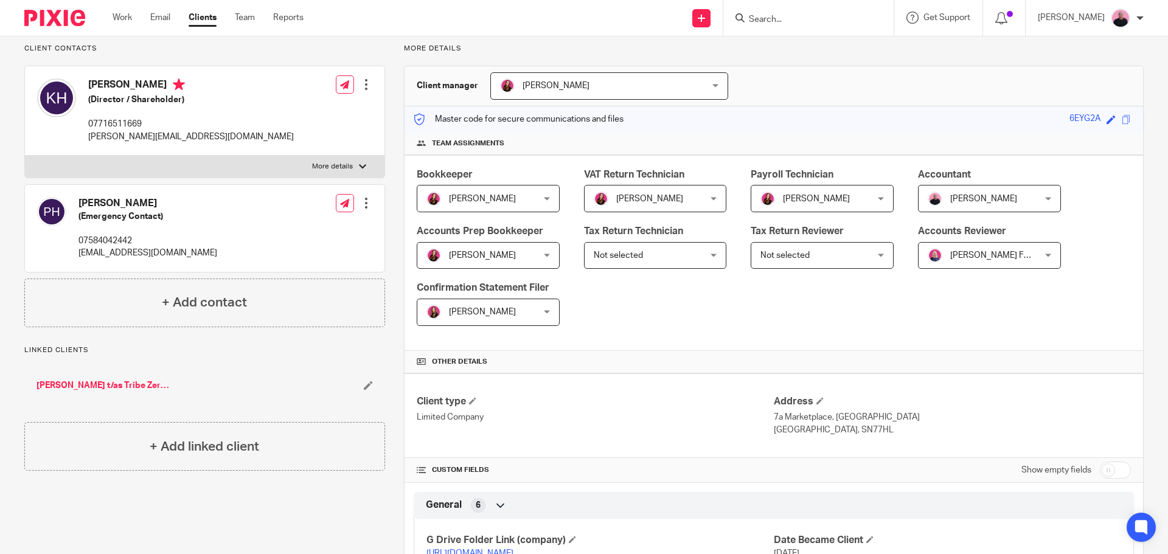
scroll to position [0, 0]
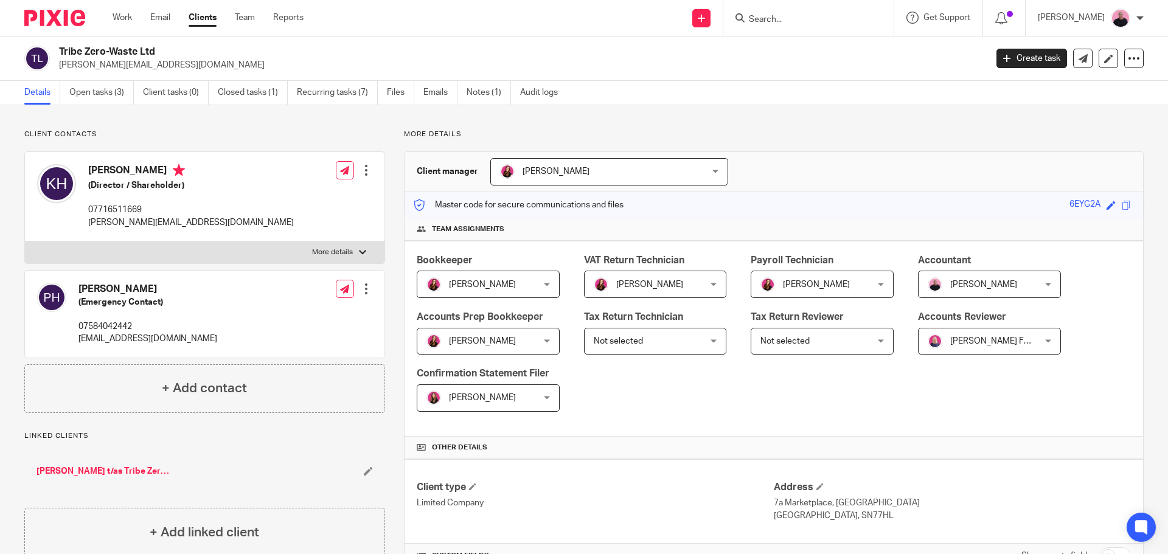
drag, startPoint x: 89, startPoint y: 170, endPoint x: 147, endPoint y: 175, distance: 58.0
click at [147, 175] on h4 "Katie-Louise Herring" at bounding box center [191, 171] width 206 height 15
copy h4 "Katie-Louise"
click at [818, 20] on input "Search" at bounding box center [802, 20] width 109 height 11
paste input "Katie-Louise"
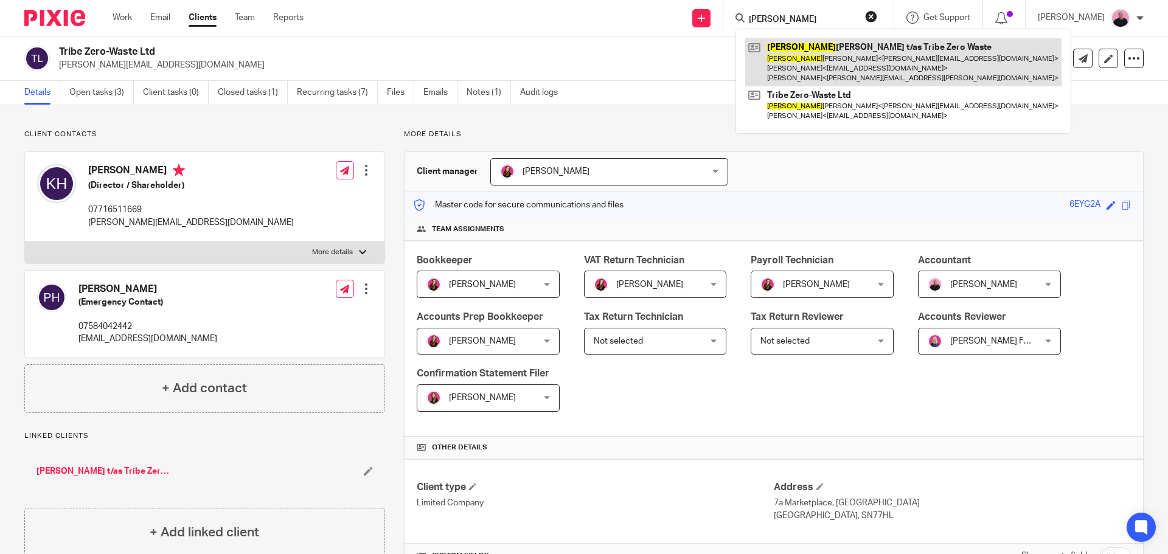
type input "Katie-Louise"
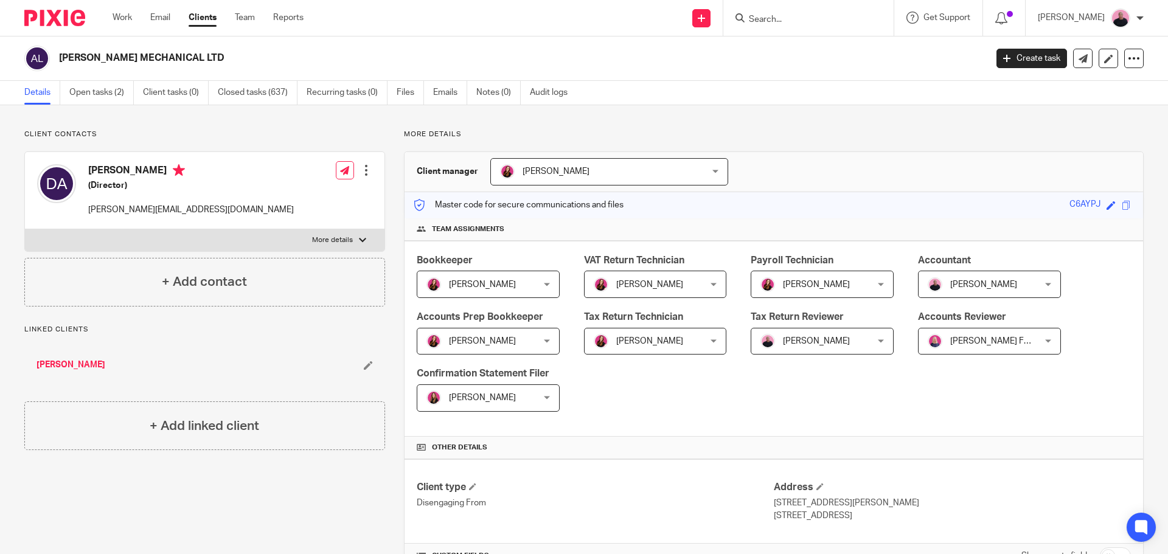
drag, startPoint x: 86, startPoint y: 165, endPoint x: 141, endPoint y: 170, distance: 55.5
click at [141, 170] on div "[PERSON_NAME] (Director) [PERSON_NAME][EMAIL_ADDRESS][DOMAIN_NAME]" at bounding box center [165, 190] width 257 height 64
copy h4 "[PERSON_NAME]"
click at [818, 16] on input "Search" at bounding box center [802, 20] width 109 height 11
paste input "[PERSON_NAME]"
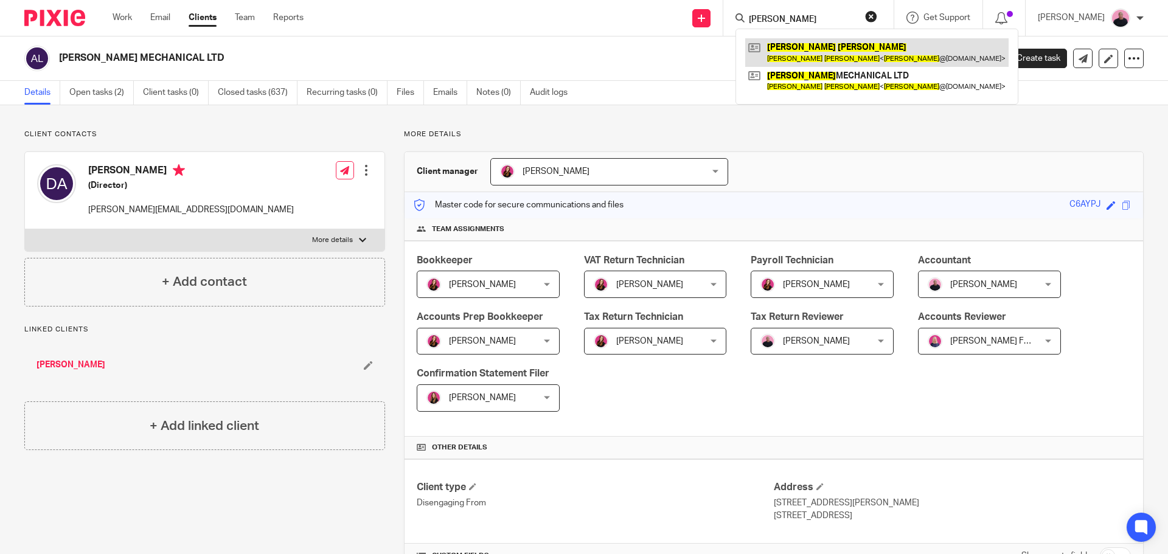
type input "[PERSON_NAME]"
click at [805, 46] on link at bounding box center [876, 52] width 263 height 28
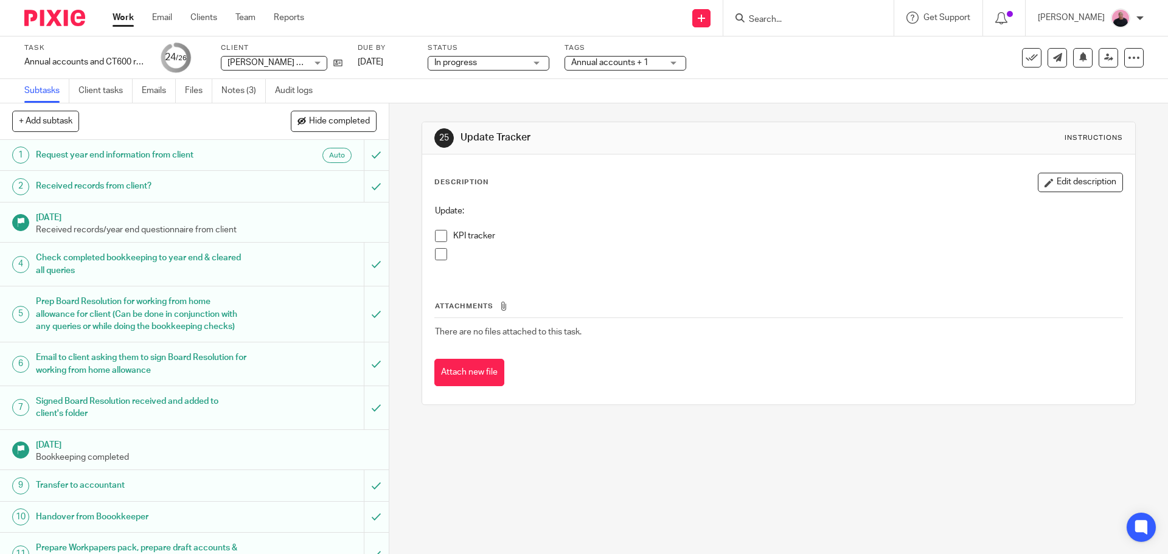
click at [436, 235] on span at bounding box center [441, 236] width 12 height 12
click at [437, 249] on span at bounding box center [441, 254] width 12 height 12
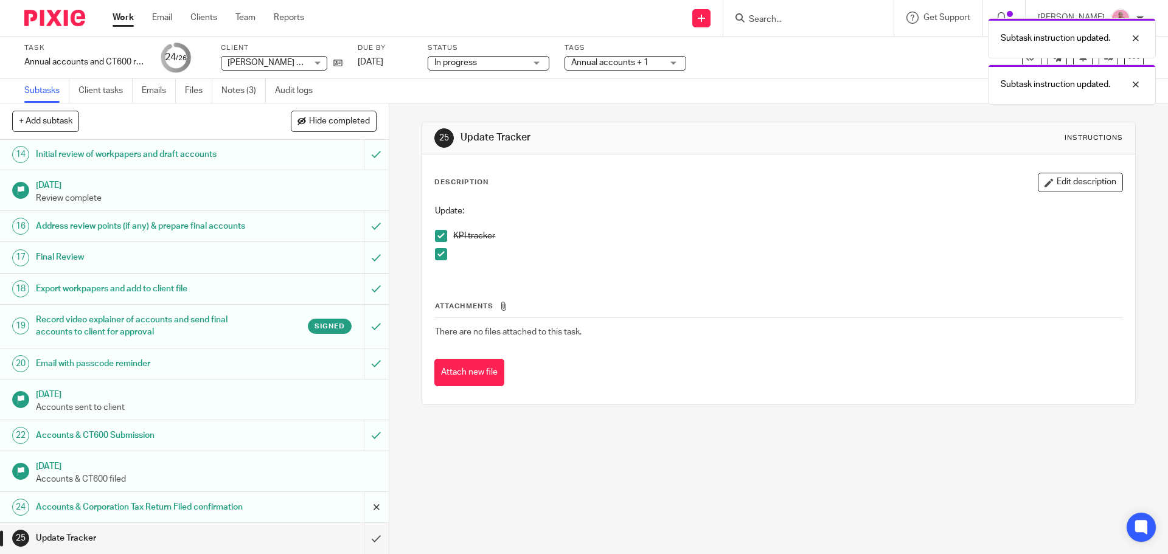
scroll to position [603, 0]
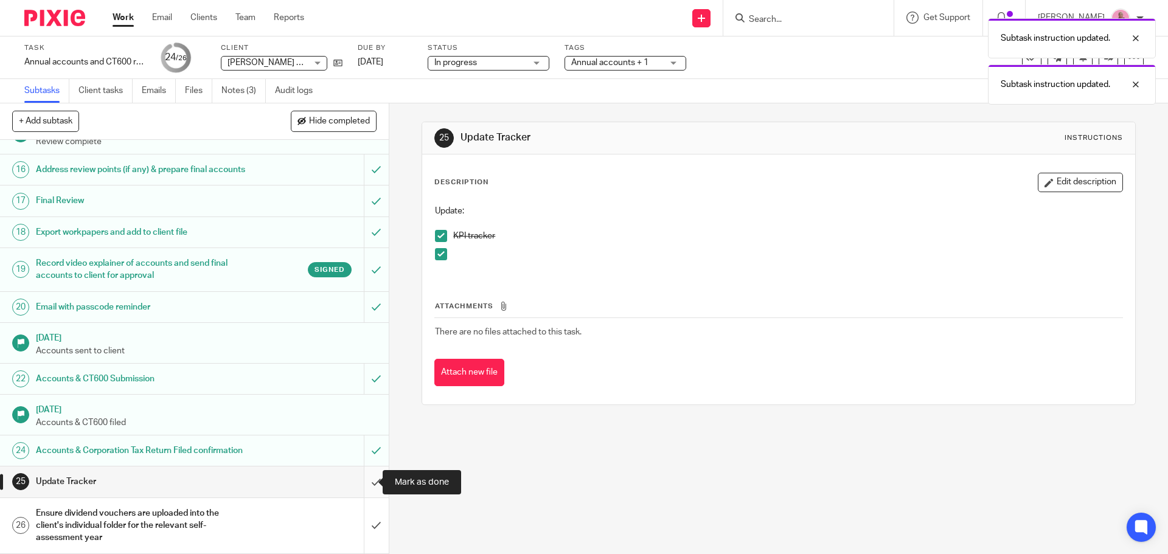
click at [366, 488] on input "submit" at bounding box center [194, 482] width 389 height 30
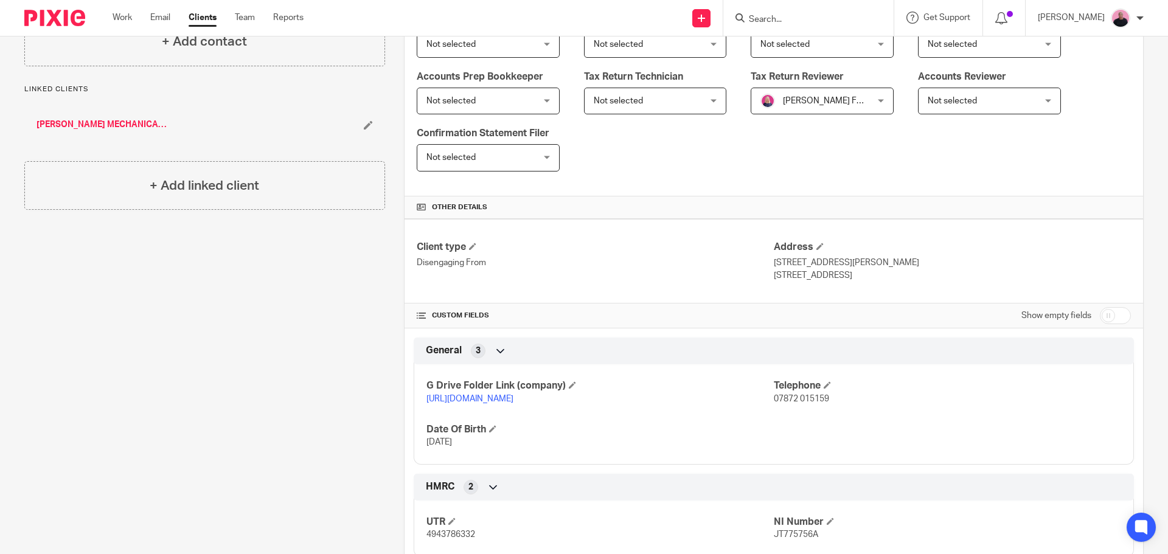
scroll to position [243, 0]
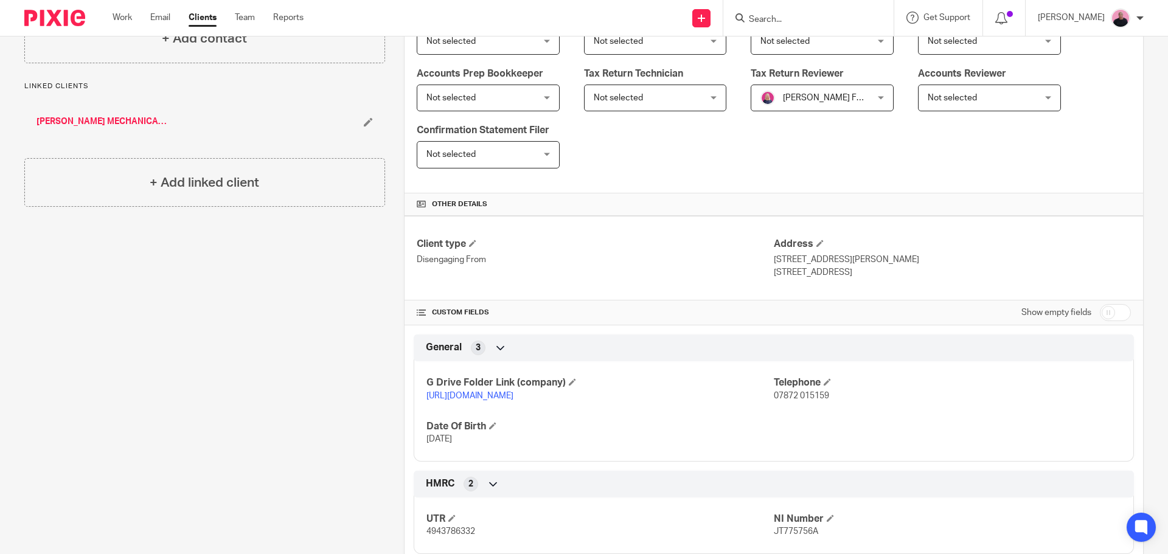
click at [513, 394] on link "[URL][DOMAIN_NAME]" at bounding box center [469, 396] width 87 height 9
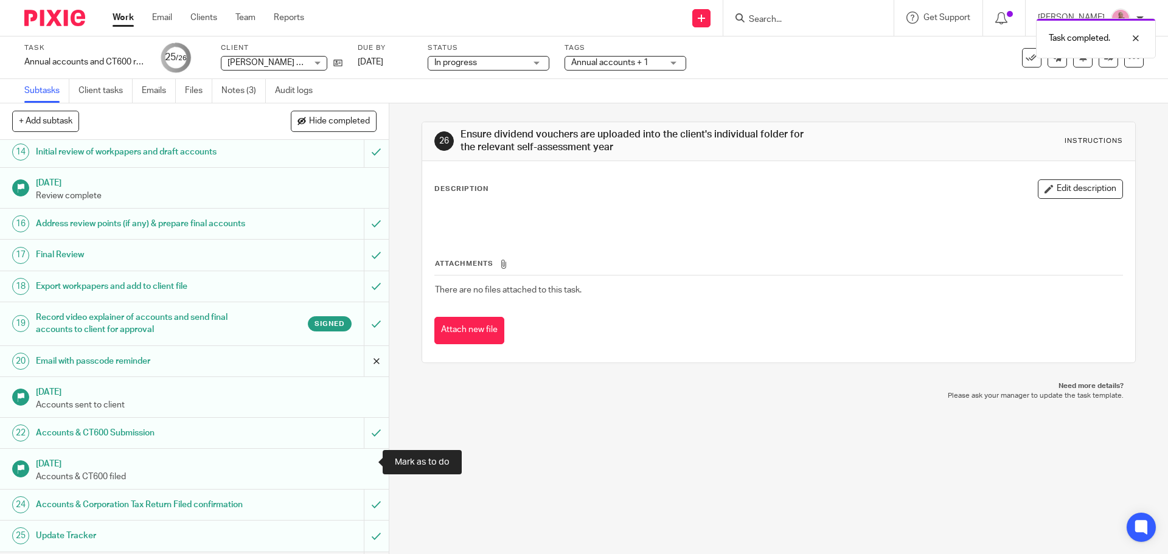
scroll to position [603, 0]
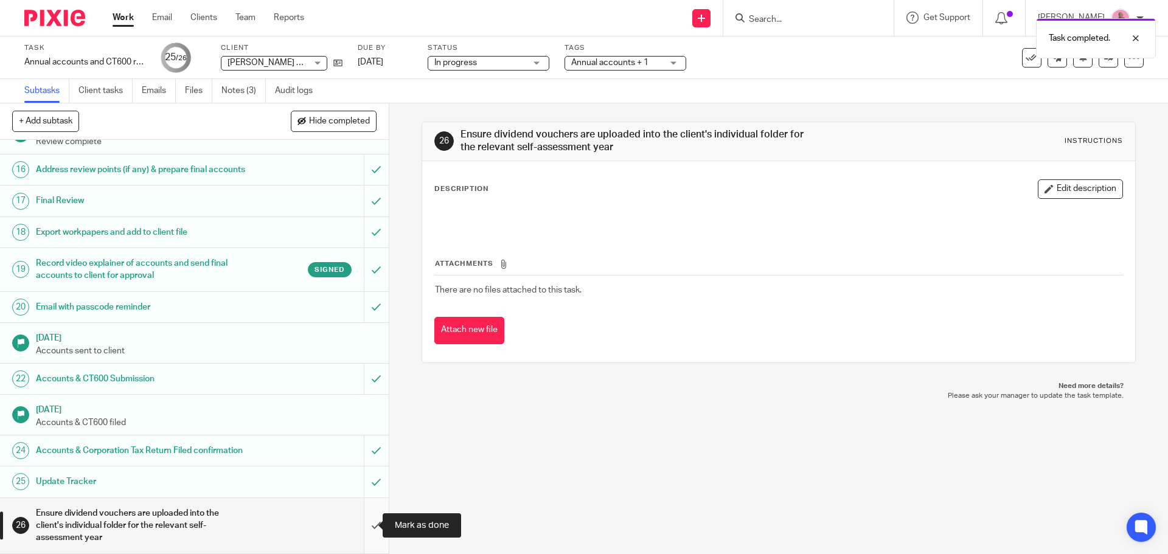
click at [366, 529] on input "submit" at bounding box center [194, 525] width 389 height 55
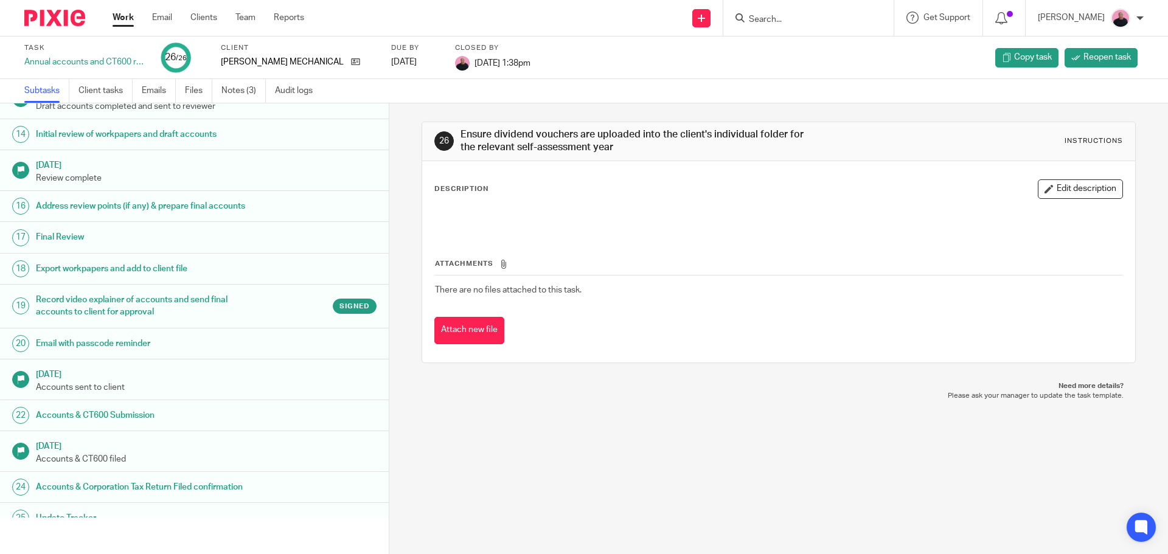
scroll to position [553, 0]
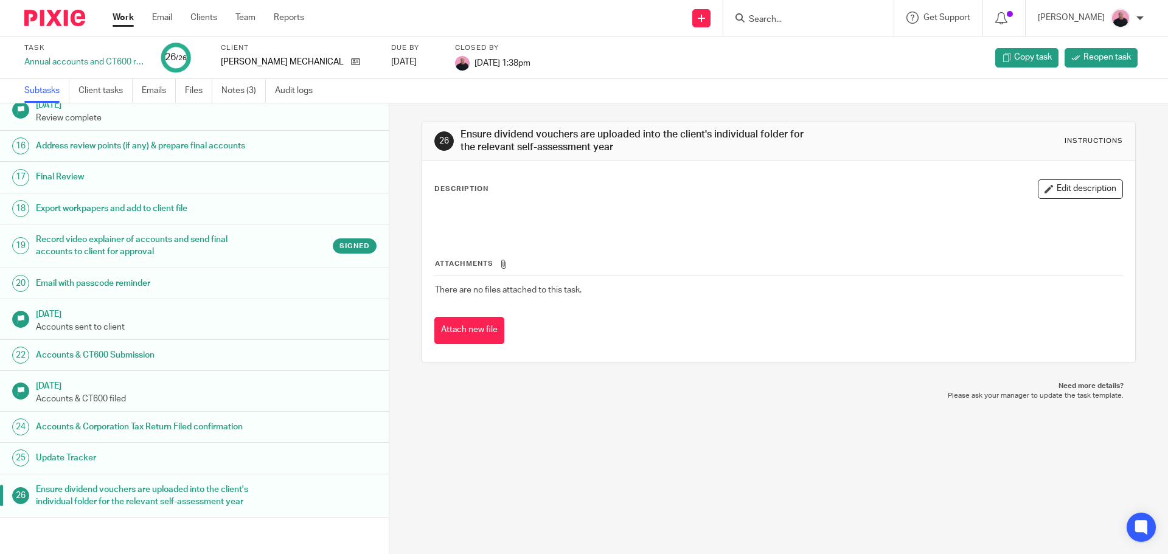
click at [125, 16] on link "Work" at bounding box center [123, 18] width 21 height 12
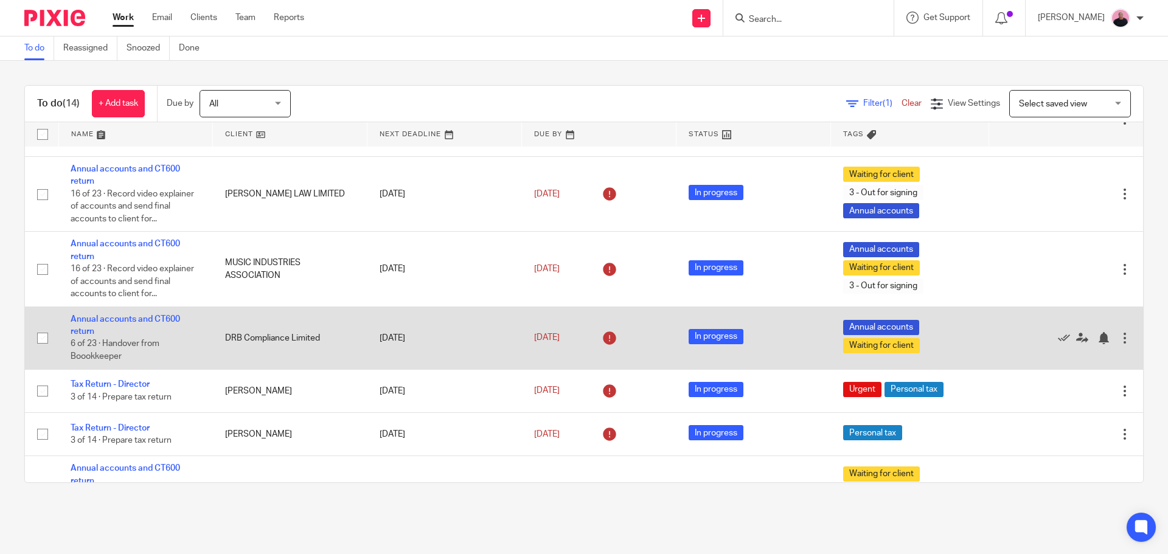
scroll to position [577, 0]
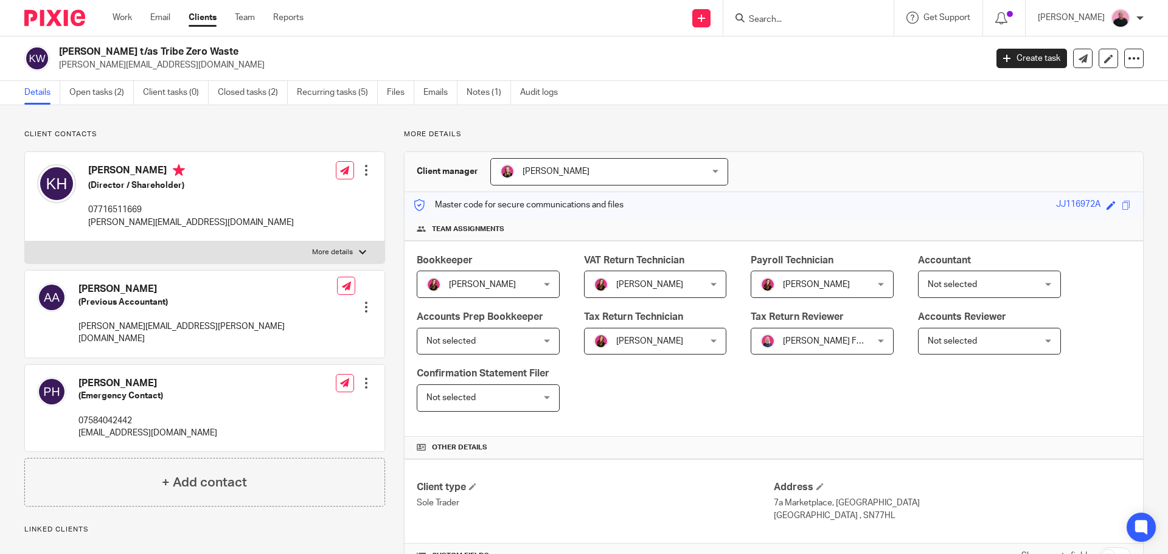
click at [359, 251] on div at bounding box center [362, 252] width 7 height 7
click at [25, 241] on input "More details" at bounding box center [24, 241] width 1 height 1
checkbox input "true"
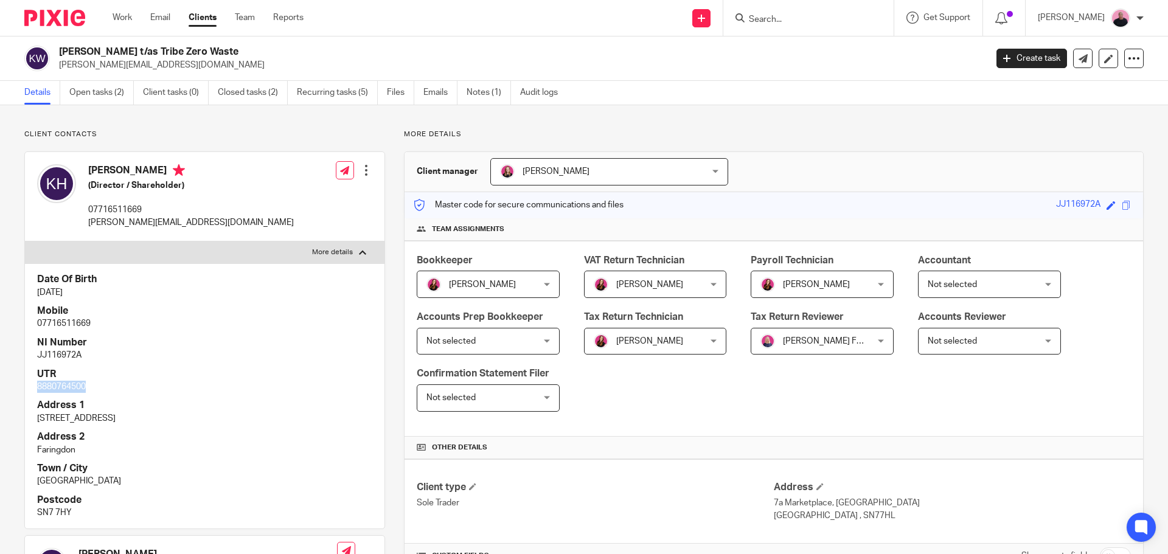
drag, startPoint x: 91, startPoint y: 387, endPoint x: 37, endPoint y: 390, distance: 54.2
click at [37, 390] on p "8880764500" at bounding box center [204, 387] width 335 height 12
copy p "8880764500"
drag, startPoint x: 82, startPoint y: 170, endPoint x: 103, endPoint y: 167, distance: 21.5
click at [109, 168] on div "Katie-Louise Herring (Director / Shareholder) 07716511669 katie@tribezerowaste.…" at bounding box center [165, 196] width 257 height 77
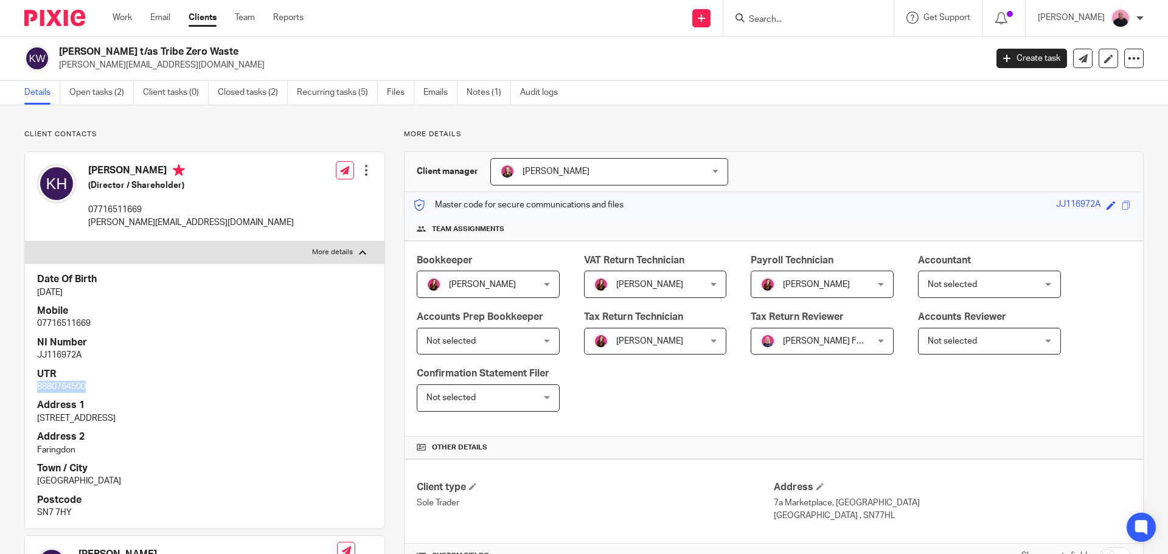
copy h4 "Katie"
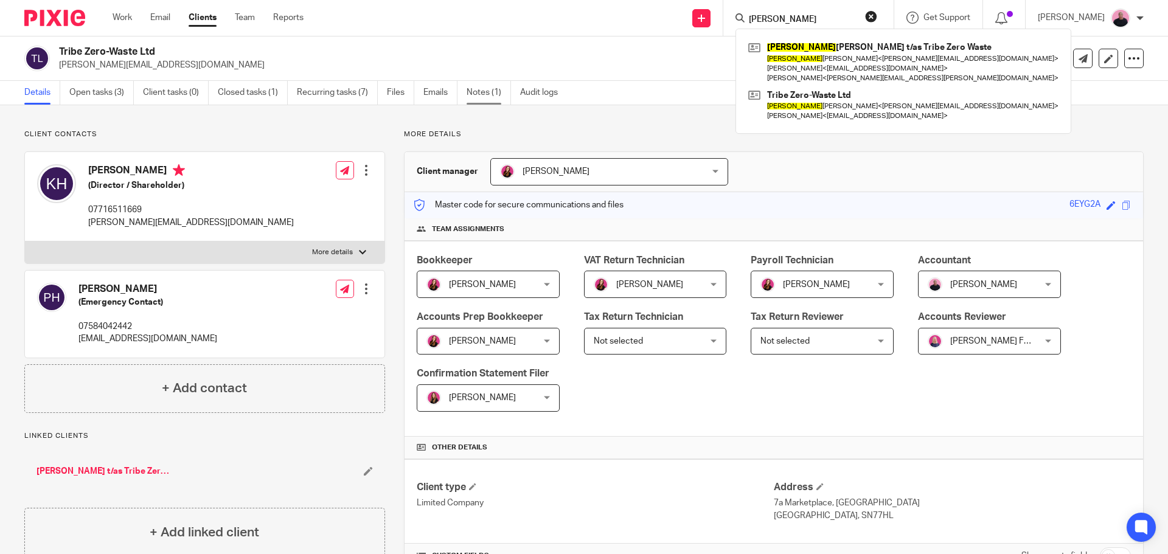
click at [476, 96] on link "Notes (1)" at bounding box center [489, 93] width 44 height 24
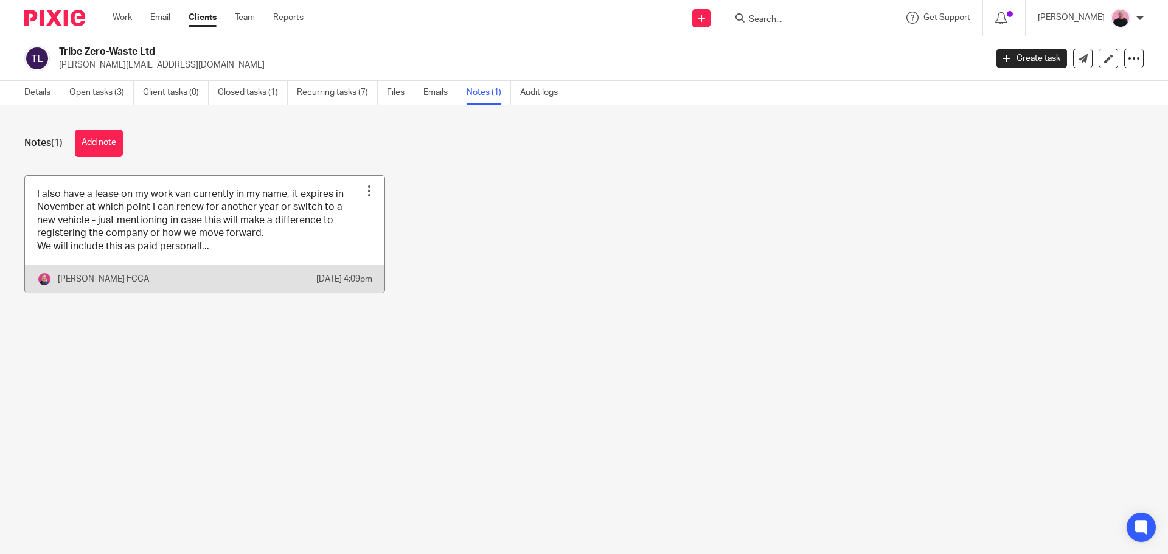
click at [168, 214] on link at bounding box center [204, 234] width 359 height 117
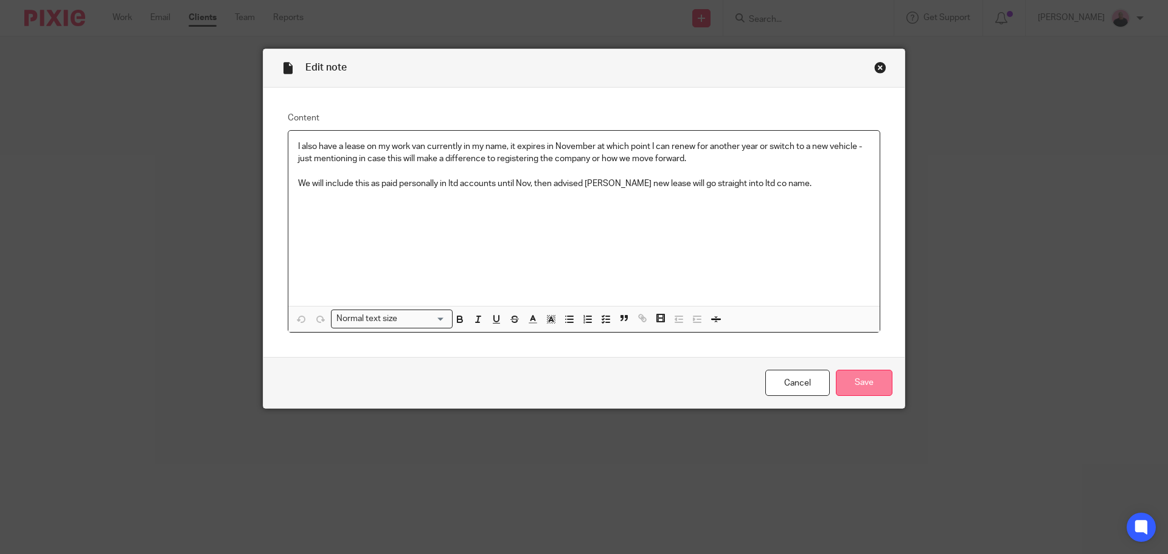
click at [858, 389] on input "Save" at bounding box center [864, 383] width 57 height 26
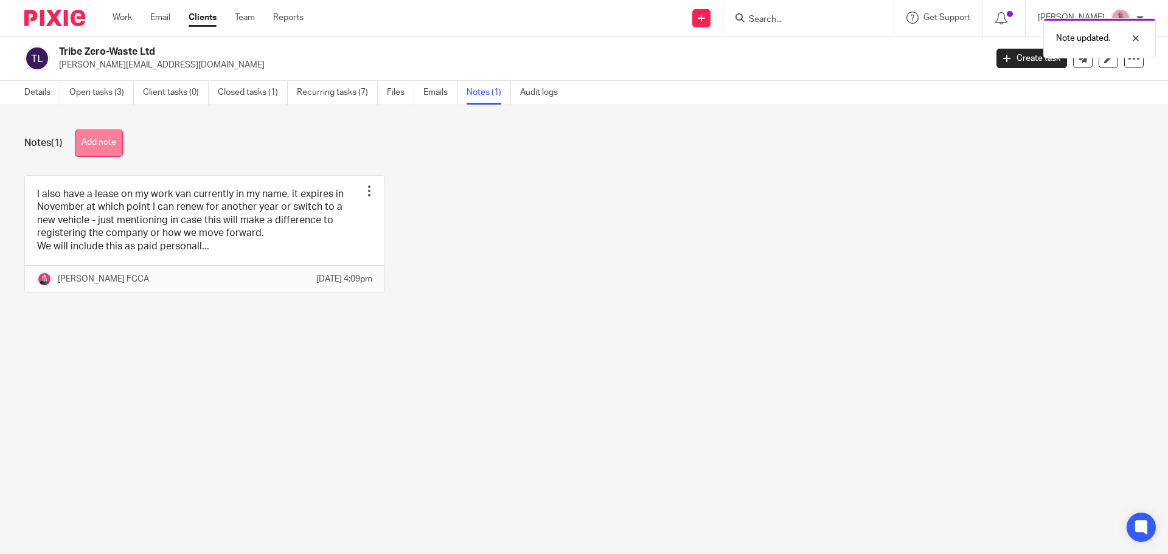
click at [108, 136] on button "Add note" at bounding box center [99, 143] width 48 height 27
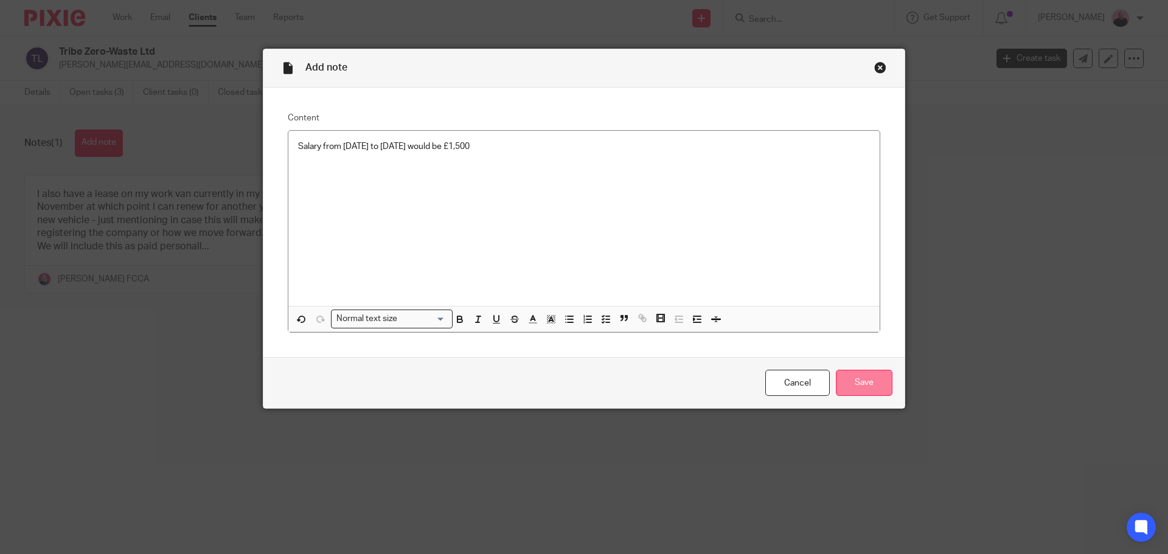
click at [863, 391] on input "Save" at bounding box center [864, 383] width 57 height 26
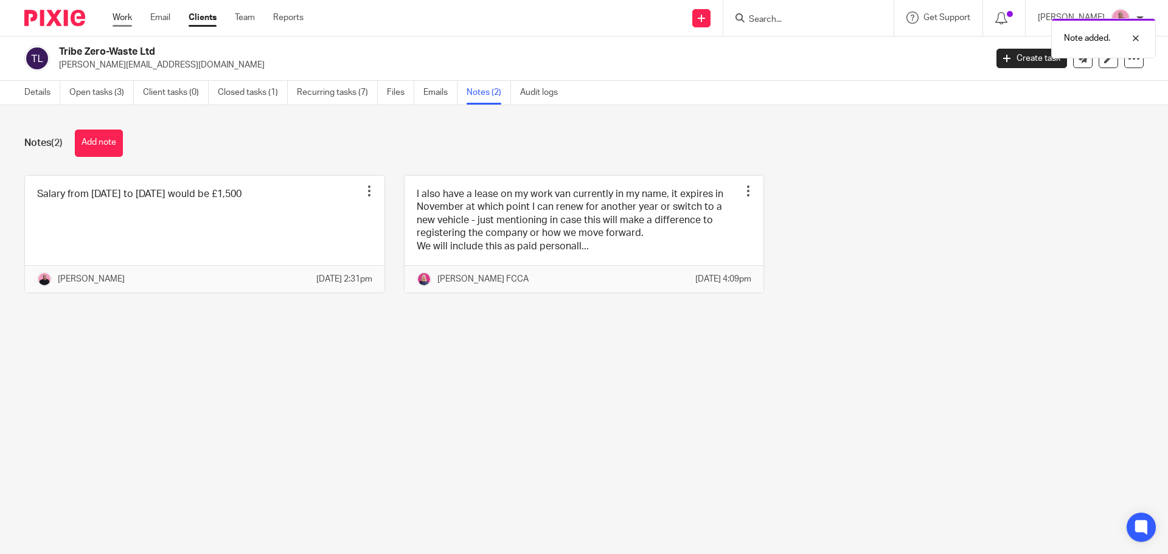
click at [127, 17] on link "Work" at bounding box center [122, 18] width 19 height 12
